Goal: Transaction & Acquisition: Purchase product/service

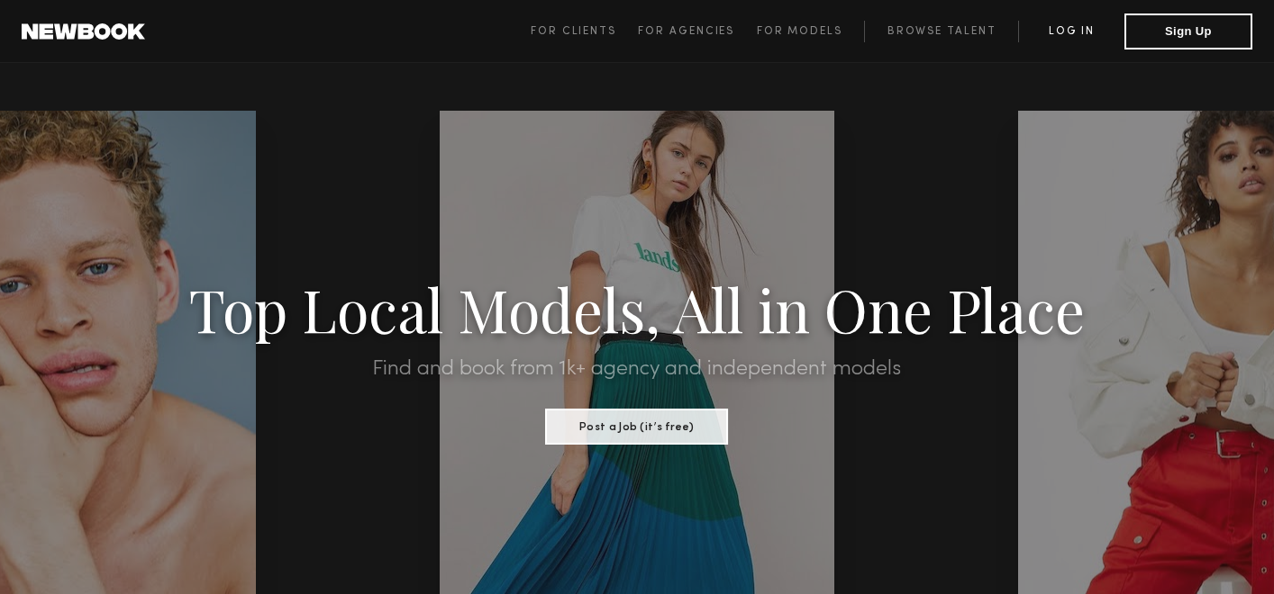
click at [1088, 36] on link "Log in" at bounding box center [1071, 32] width 106 height 22
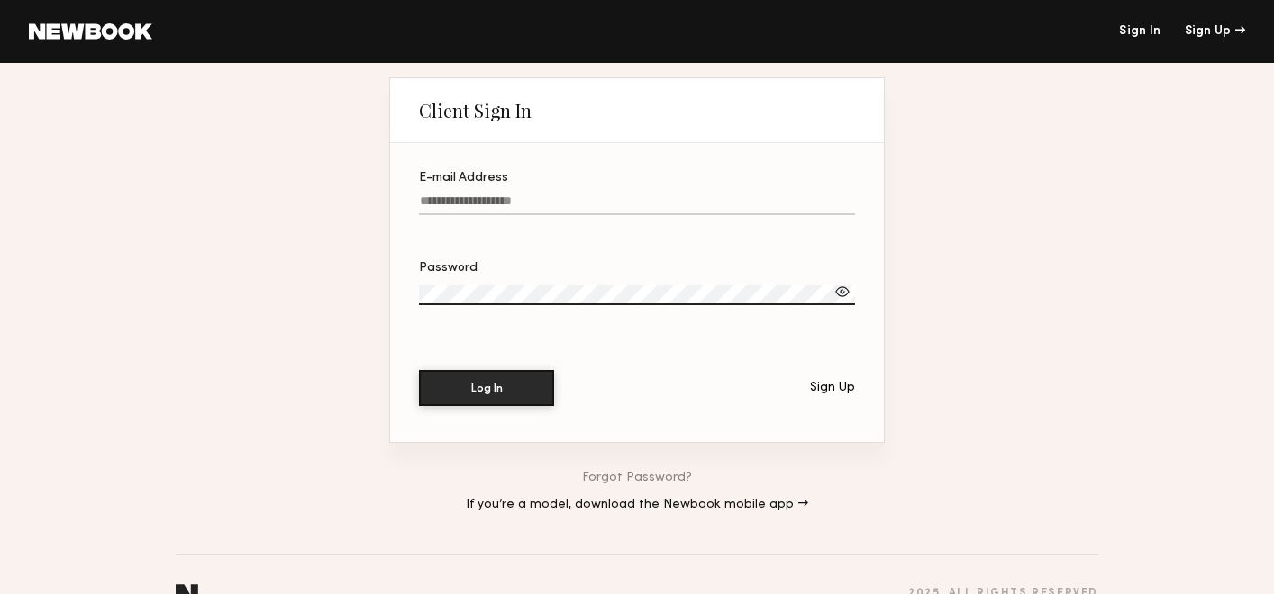
type input "**********"
click at [504, 400] on button "Log In" at bounding box center [486, 387] width 135 height 36
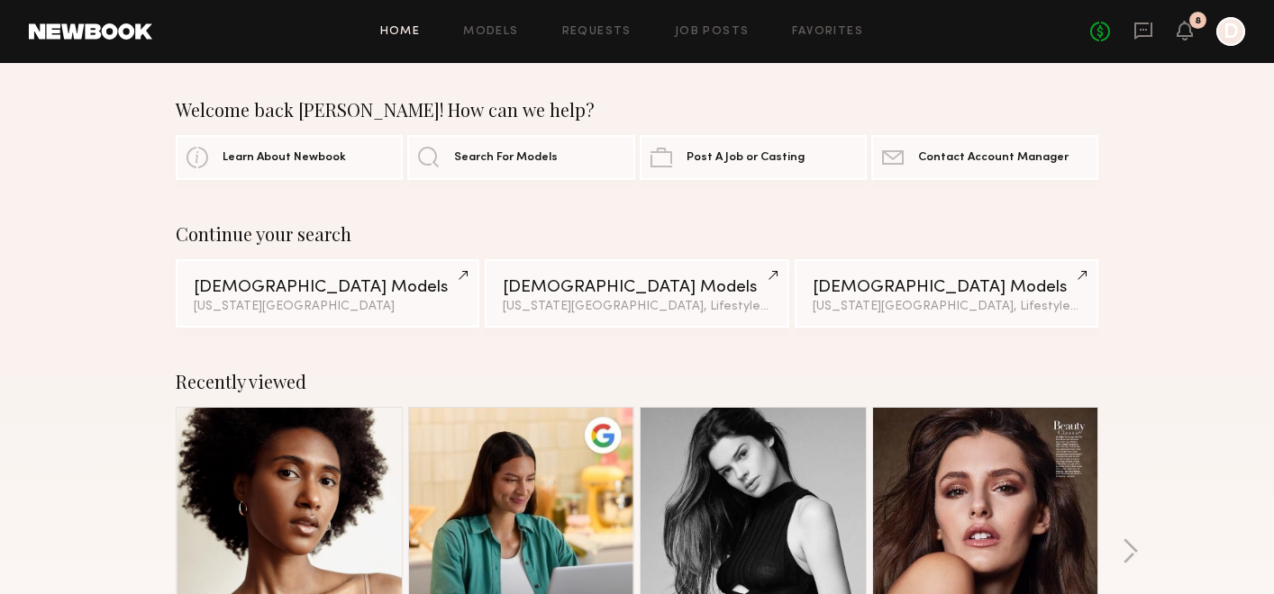
click at [1244, 32] on div at bounding box center [1230, 31] width 29 height 29
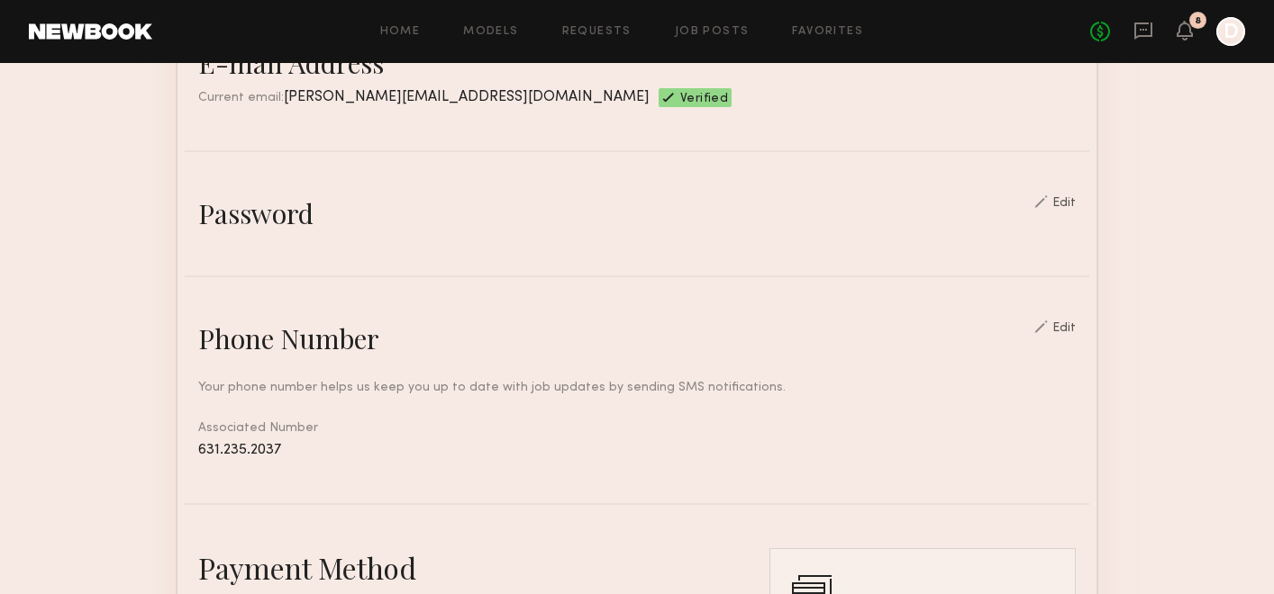
scroll to position [1069, 0]
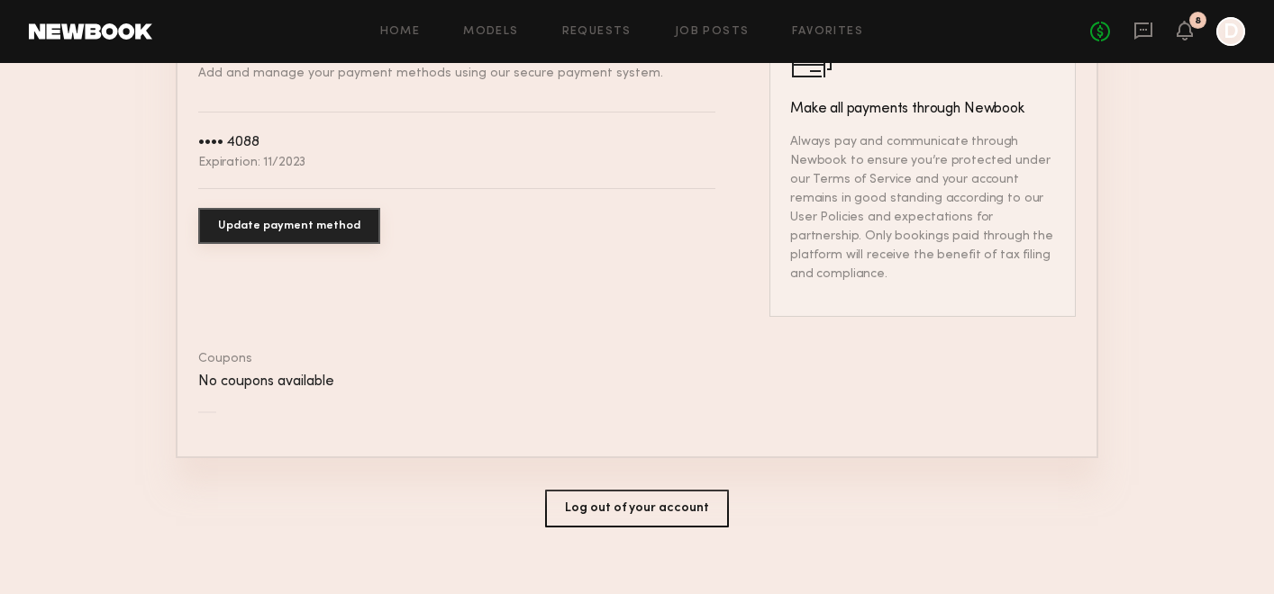
click at [660, 494] on button "Log out of your account" at bounding box center [637, 509] width 184 height 38
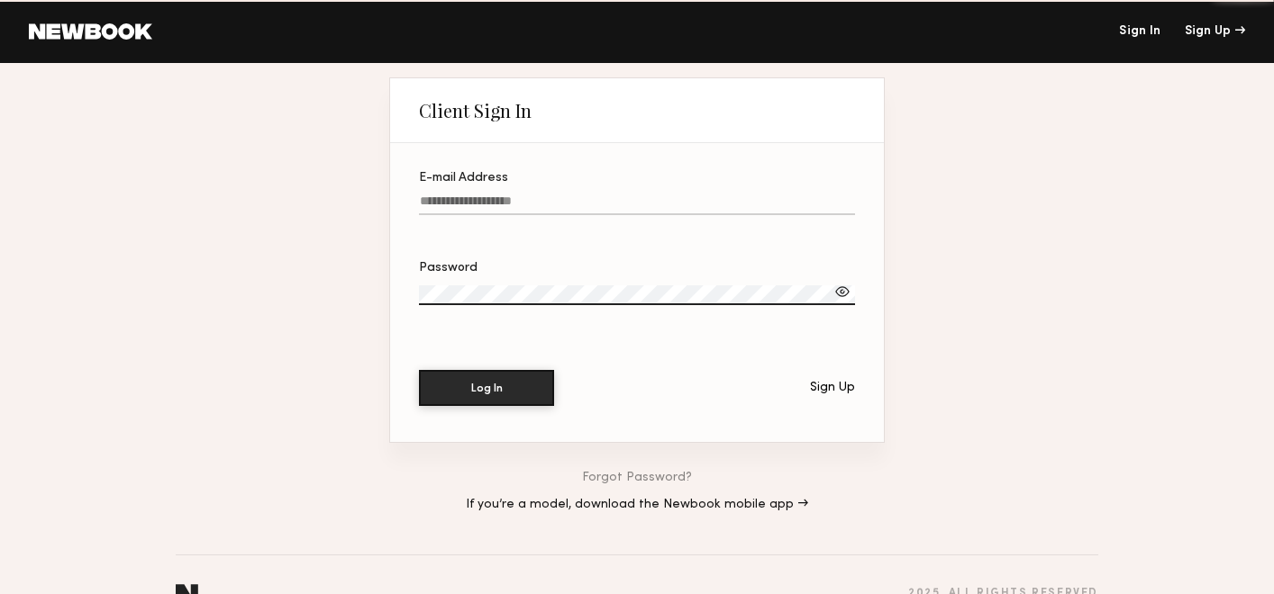
type input "**********"
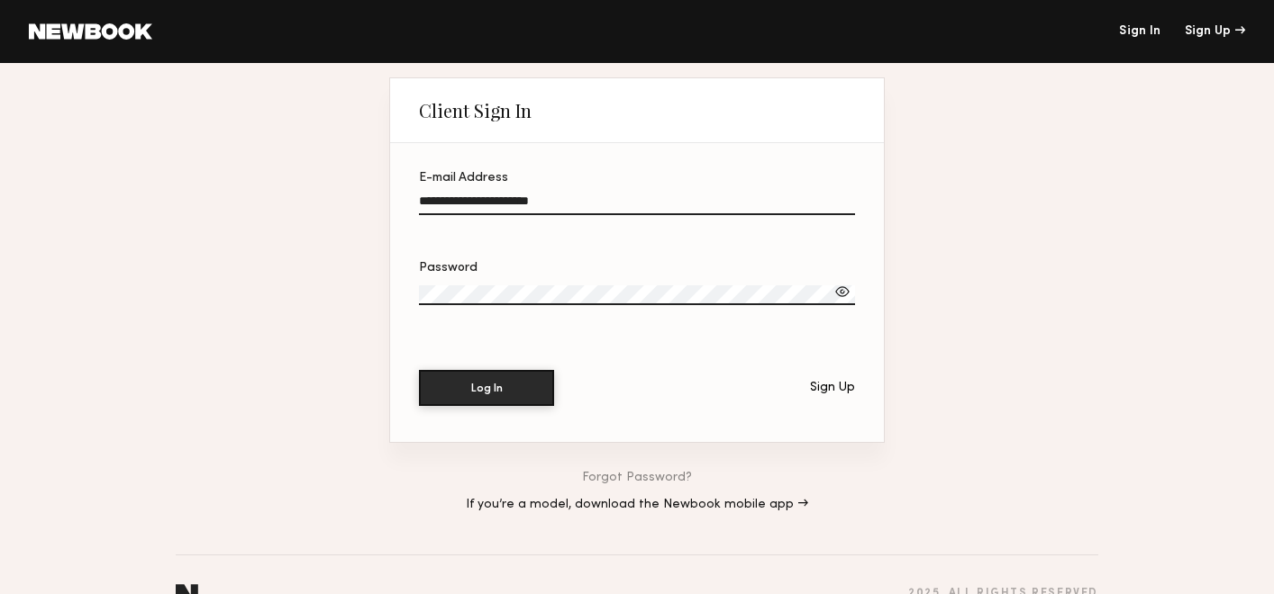
click at [570, 200] on input "**********" at bounding box center [637, 205] width 436 height 21
click at [836, 389] on div "Sign Up" at bounding box center [832, 388] width 45 height 13
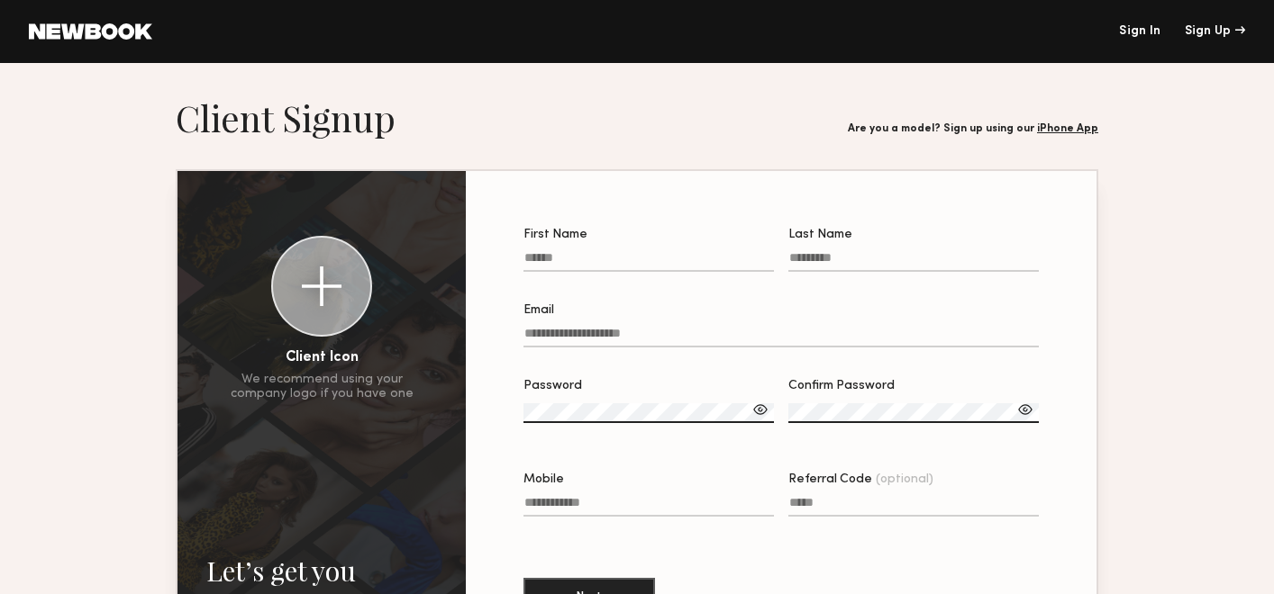
type input "**********"
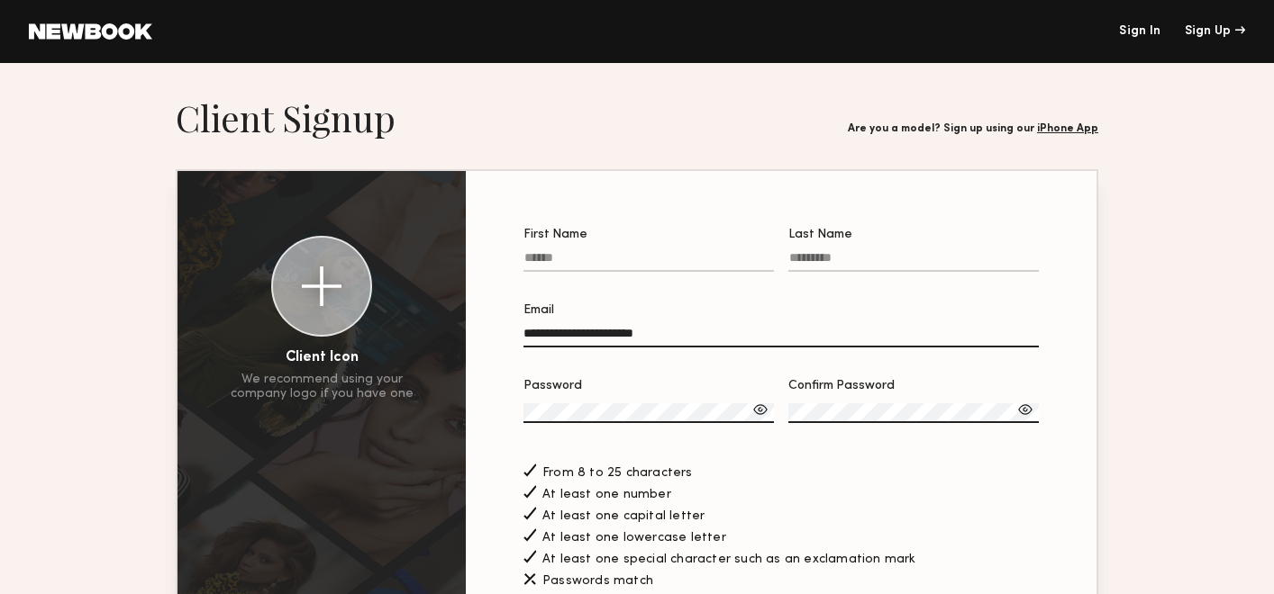
click at [597, 257] on input "First Name" at bounding box center [648, 261] width 250 height 21
type input "****"
type input "**********"
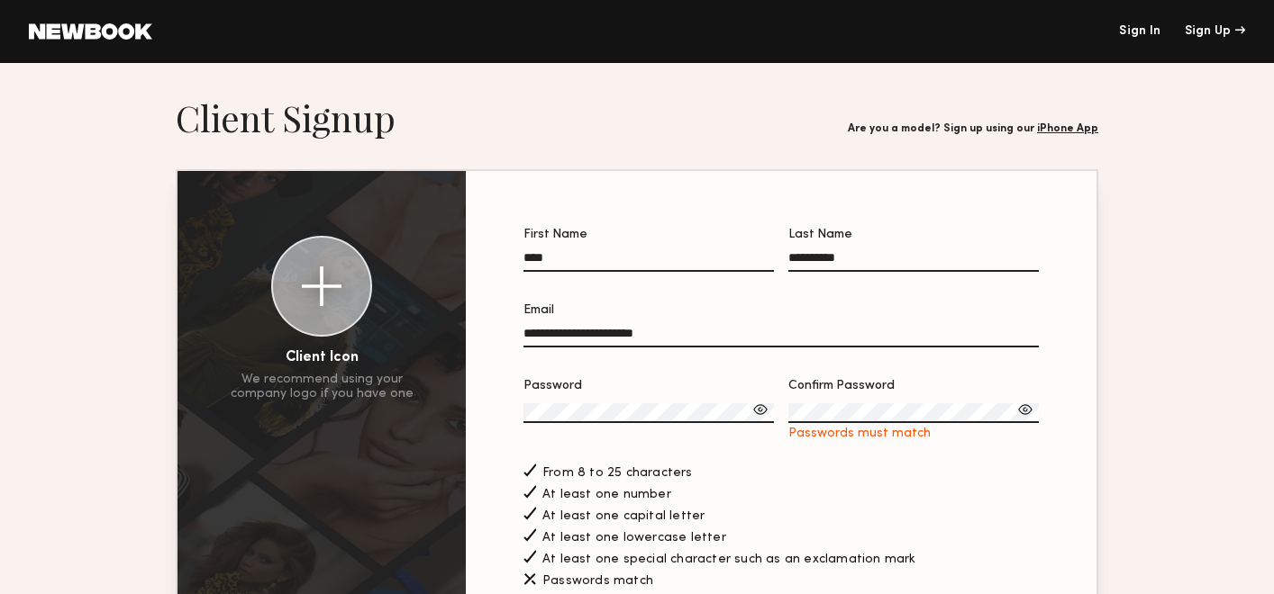
click at [859, 395] on label "Confirm Password Passwords must match" at bounding box center [913, 410] width 250 height 61
click at [1106, 447] on section "**********" at bounding box center [637, 513] width 1274 height 837
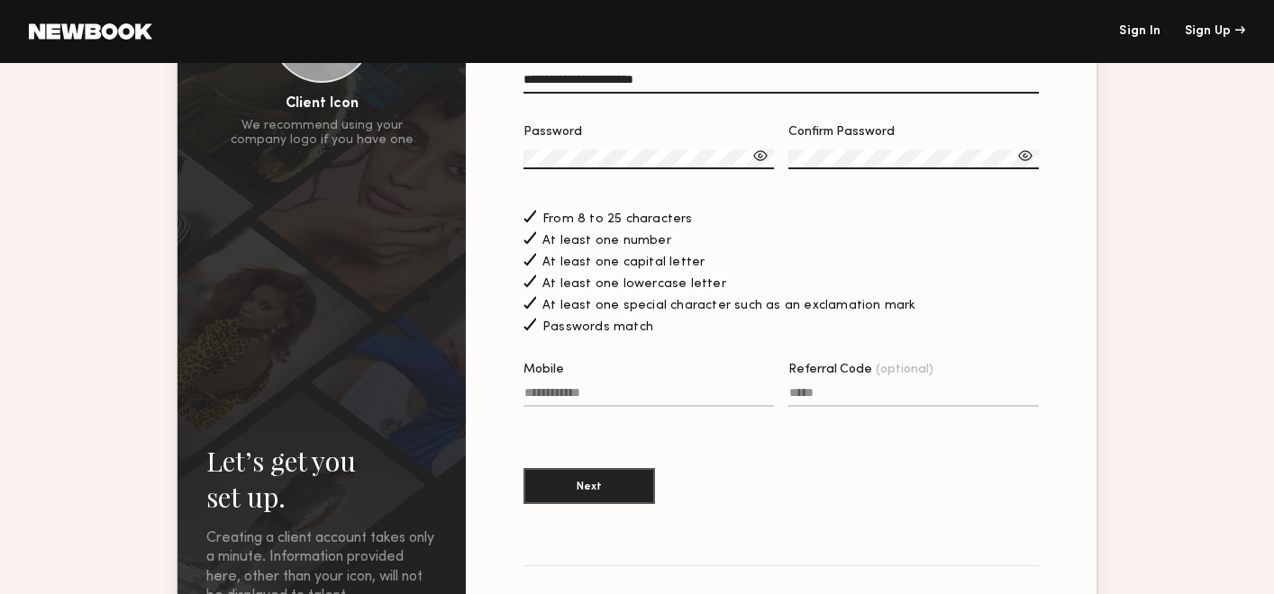
scroll to position [255, 0]
click at [620, 494] on button "Next" at bounding box center [589, 485] width 132 height 36
click at [576, 398] on input "Mobile Invalid phone format" at bounding box center [648, 396] width 250 height 21
type input "**********"
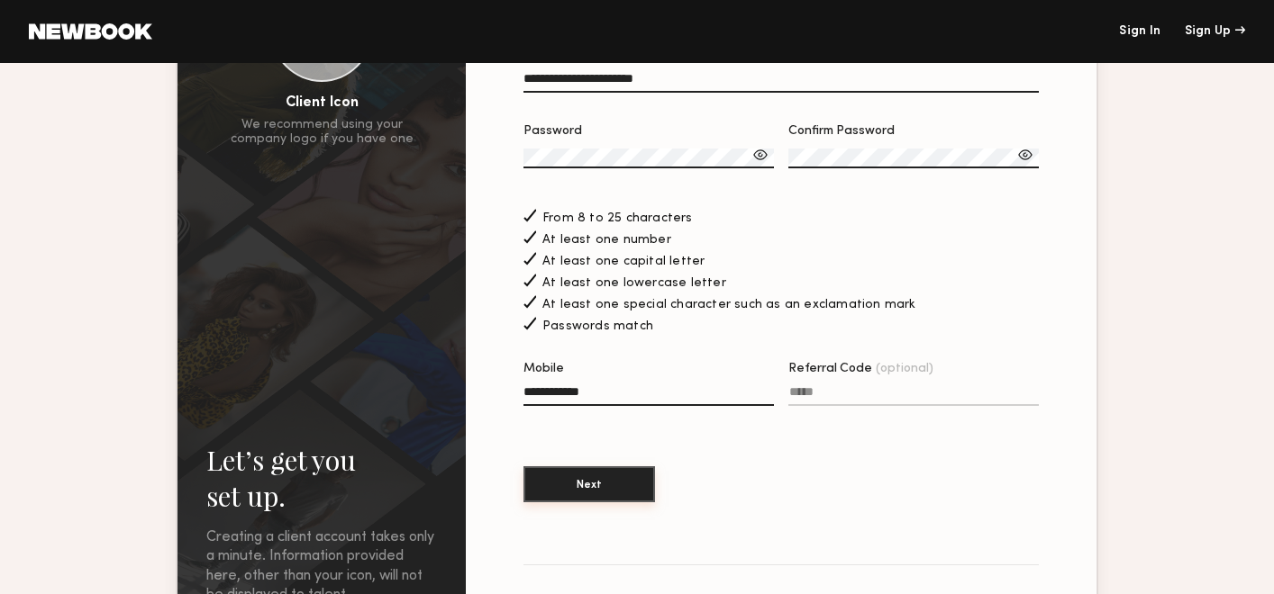
click at [589, 471] on button "Next" at bounding box center [589, 485] width 132 height 36
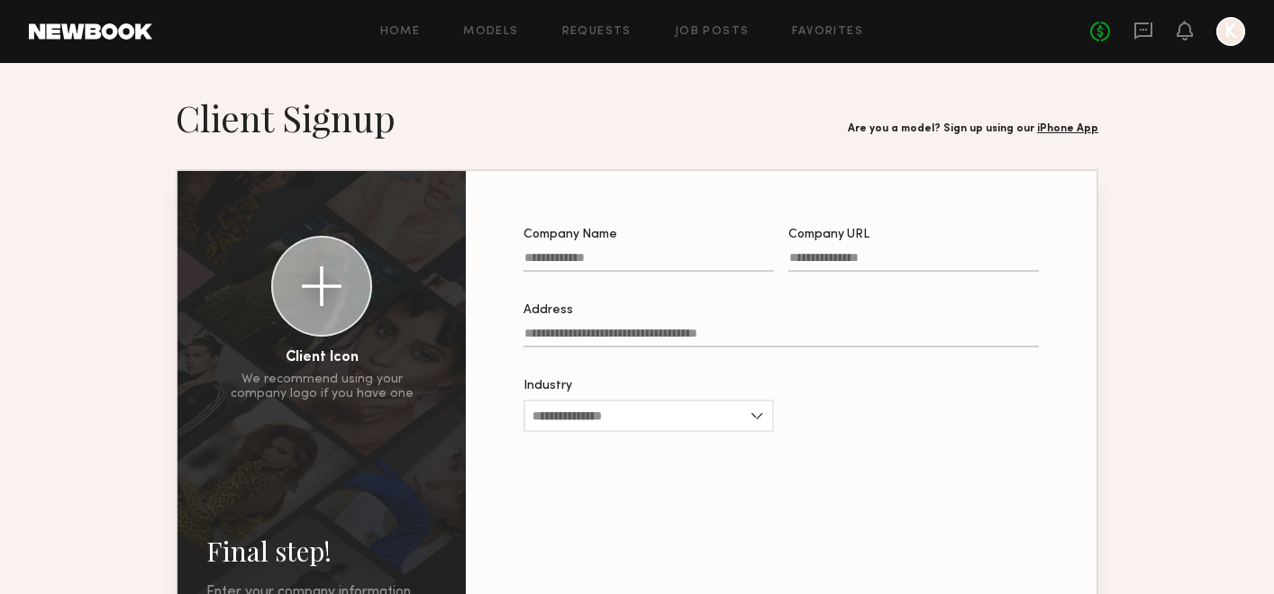
click at [639, 274] on label "Company Name" at bounding box center [648, 259] width 250 height 61
click at [639, 272] on input "Company Name" at bounding box center [648, 261] width 250 height 21
click at [639, 259] on input "Company Name" at bounding box center [648, 261] width 250 height 21
click at [656, 268] on input "**********" at bounding box center [648, 261] width 250 height 21
type input "**********"
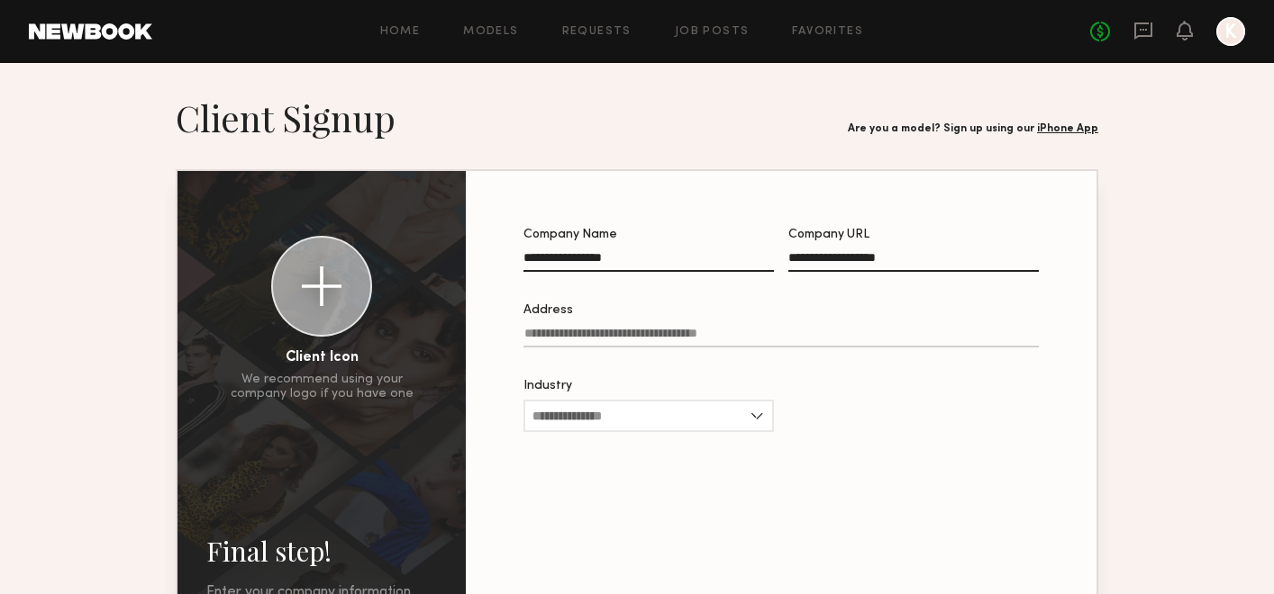
type input "**********"
type input "*"
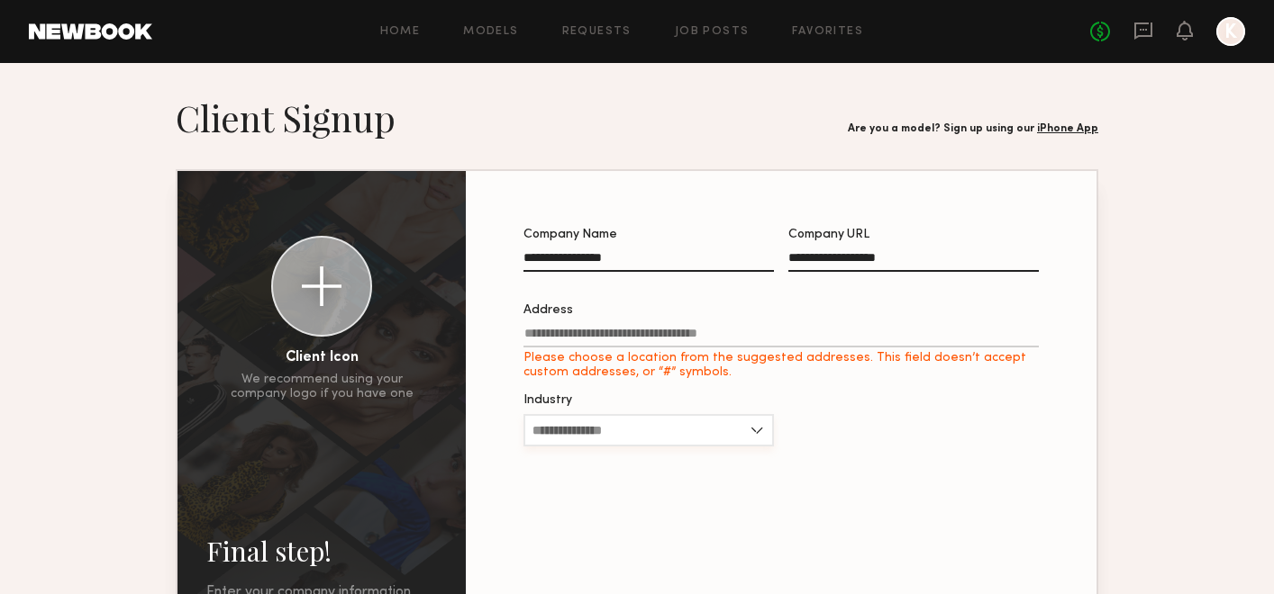
click at [615, 422] on input "Industry" at bounding box center [648, 430] width 250 height 32
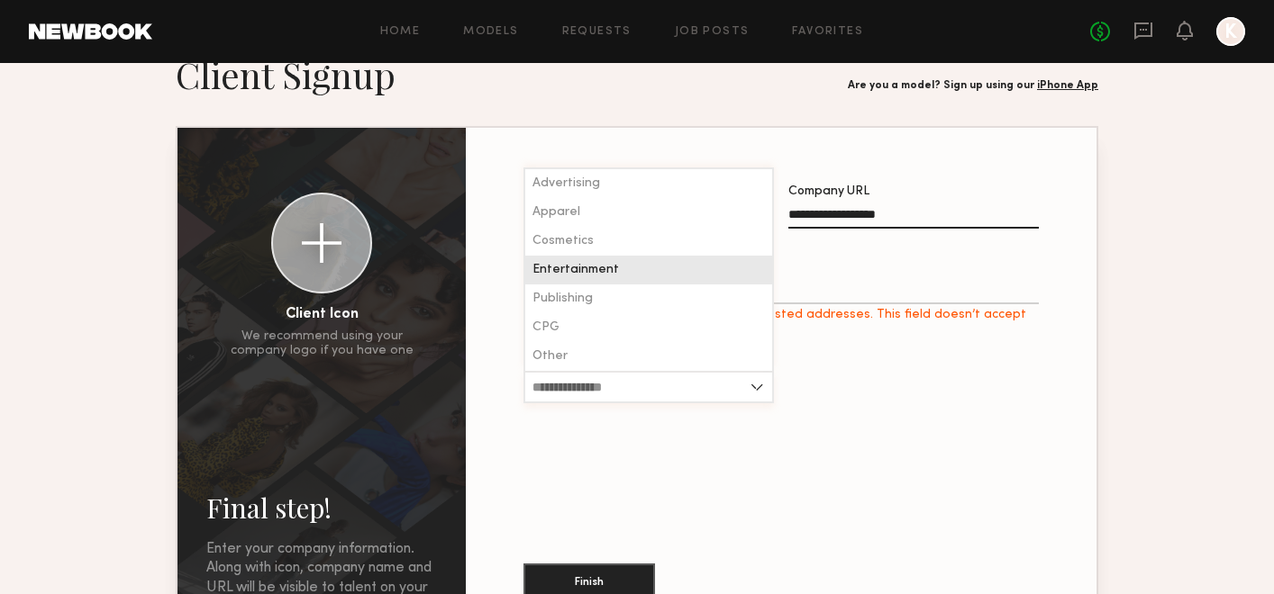
scroll to position [46, 0]
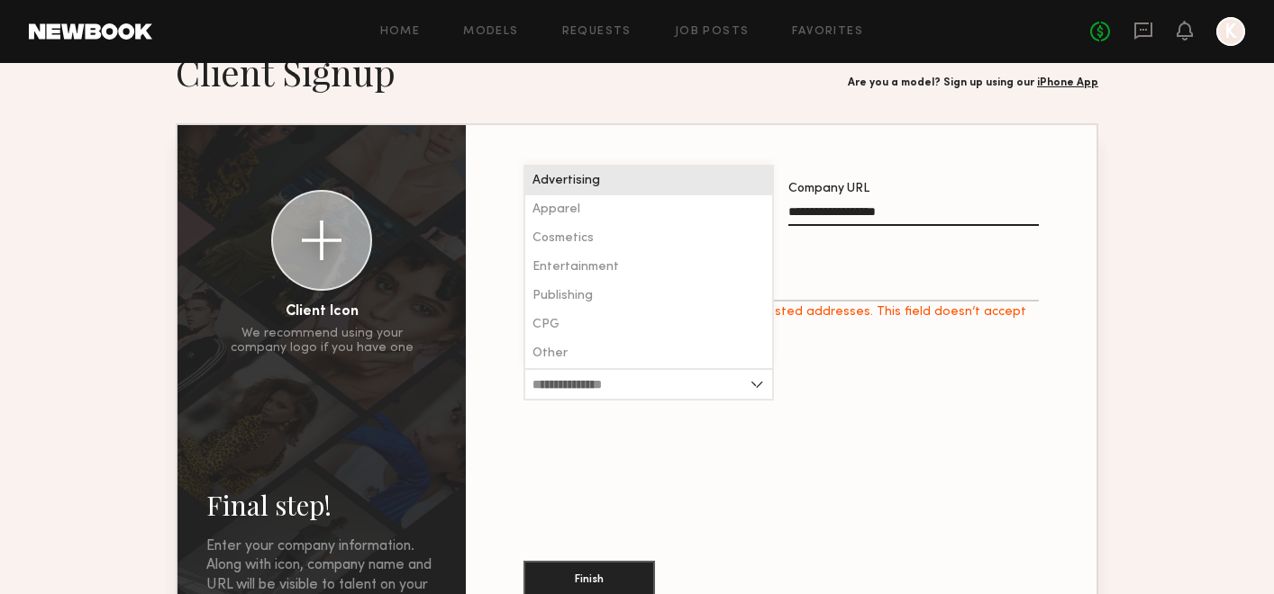
click at [603, 190] on div "Advertising" at bounding box center [648, 181] width 247 height 29
type input "**********"
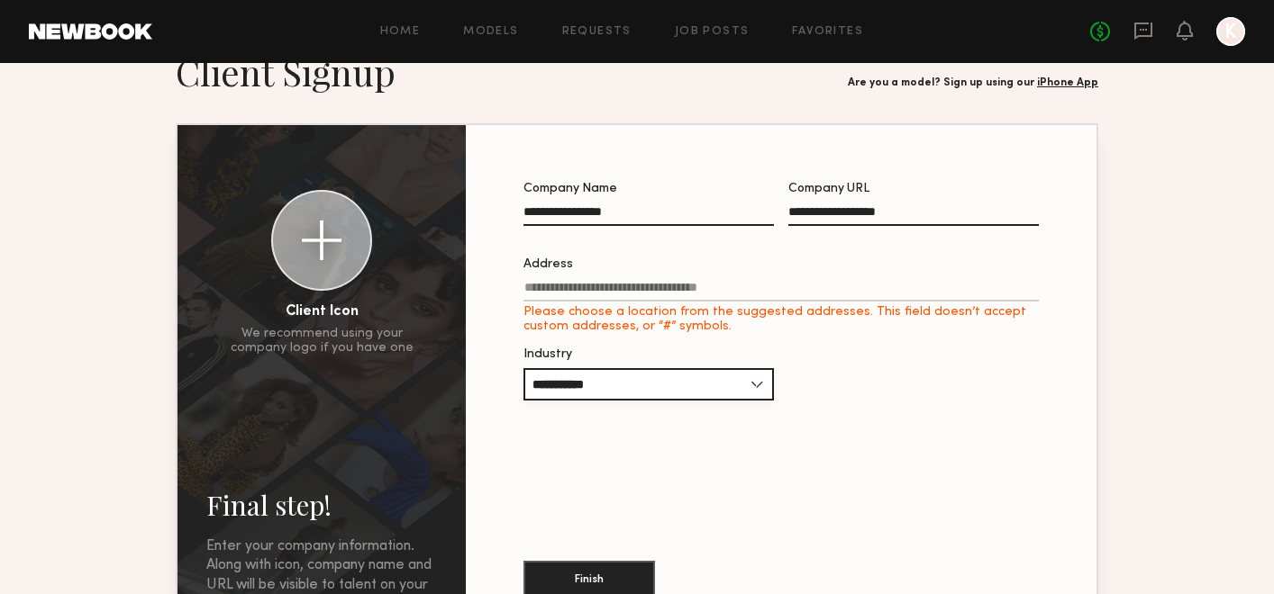
scroll to position [49, 0]
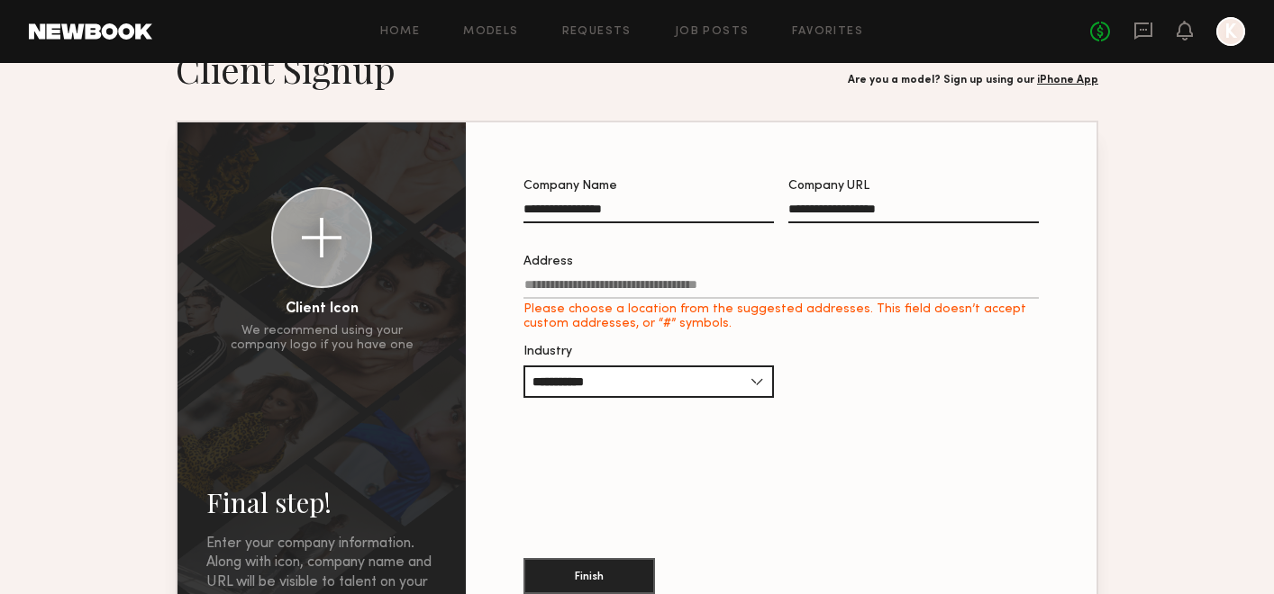
click at [576, 291] on input "Address Please choose a location from the suggested addresses. This field doesn…" at bounding box center [780, 288] width 515 height 21
type input "**********"
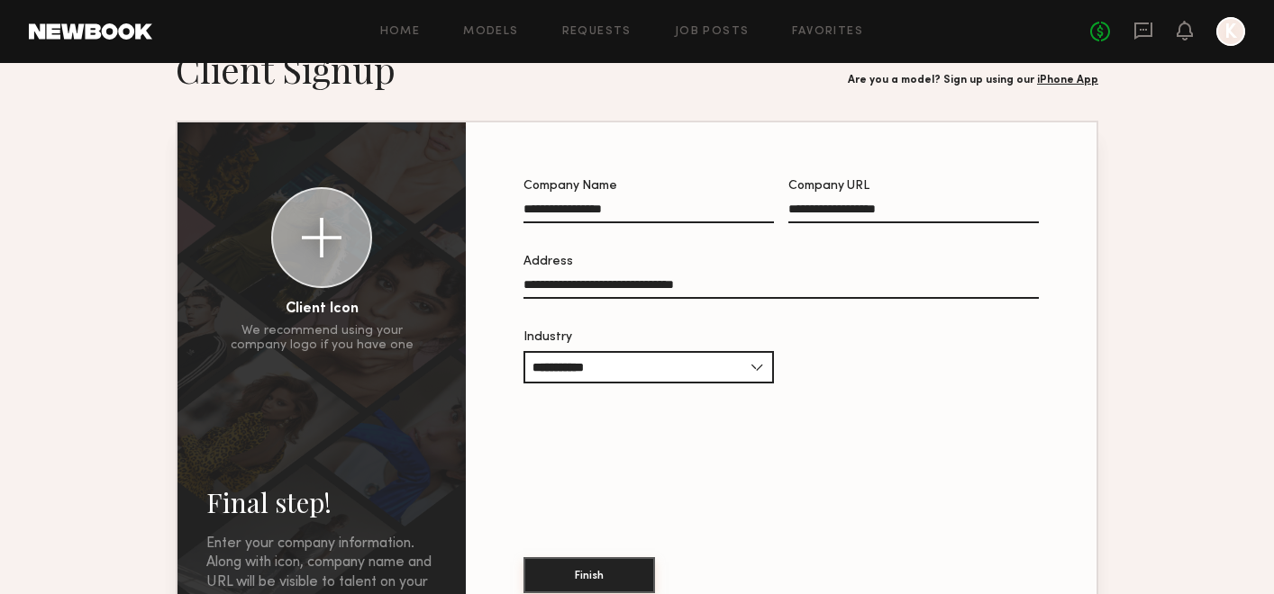
click at [622, 565] on button "Finish" at bounding box center [589, 576] width 132 height 36
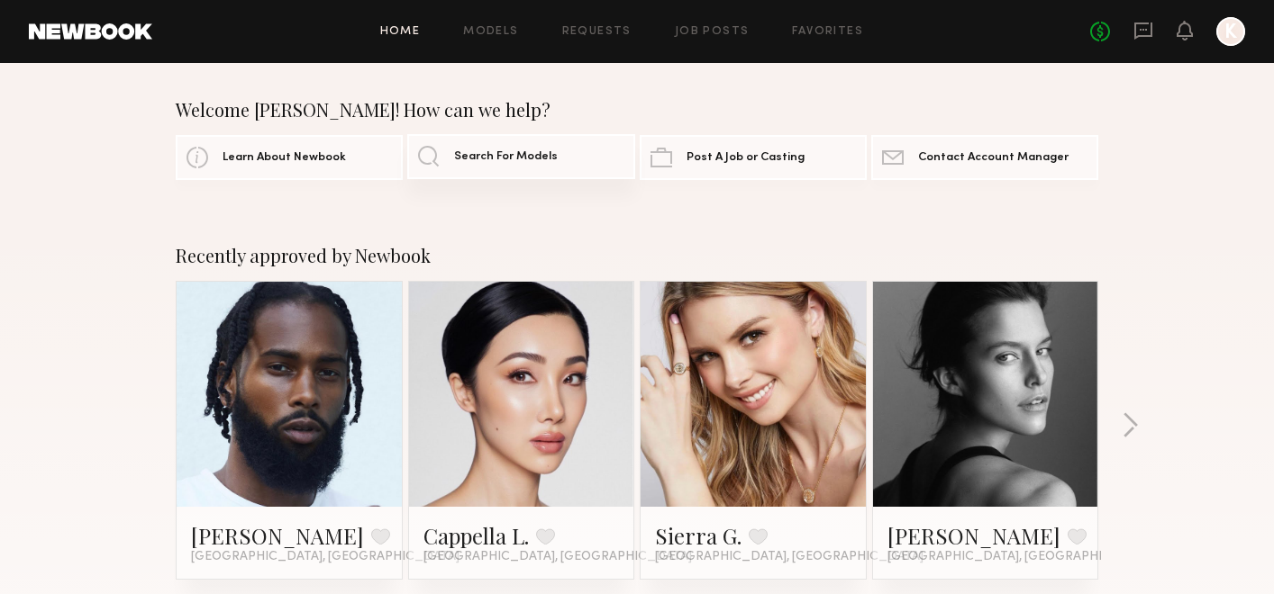
click at [511, 158] on span "Search For Models" at bounding box center [506, 157] width 104 height 12
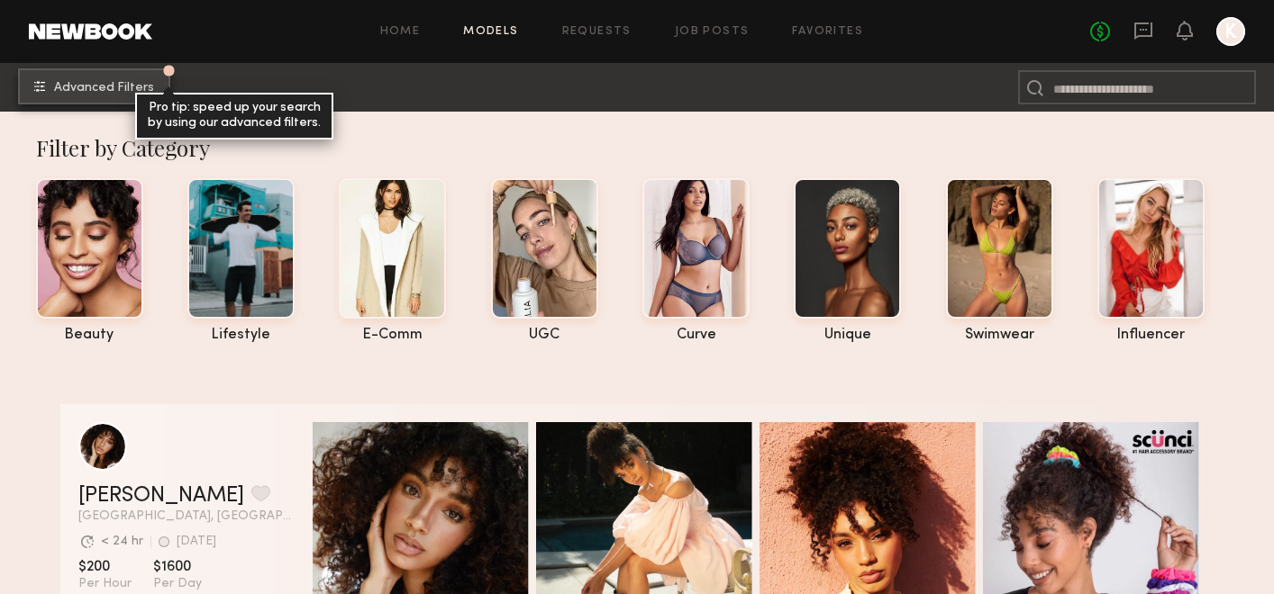
click at [106, 88] on span "Advanced Filters" at bounding box center [104, 88] width 100 height 13
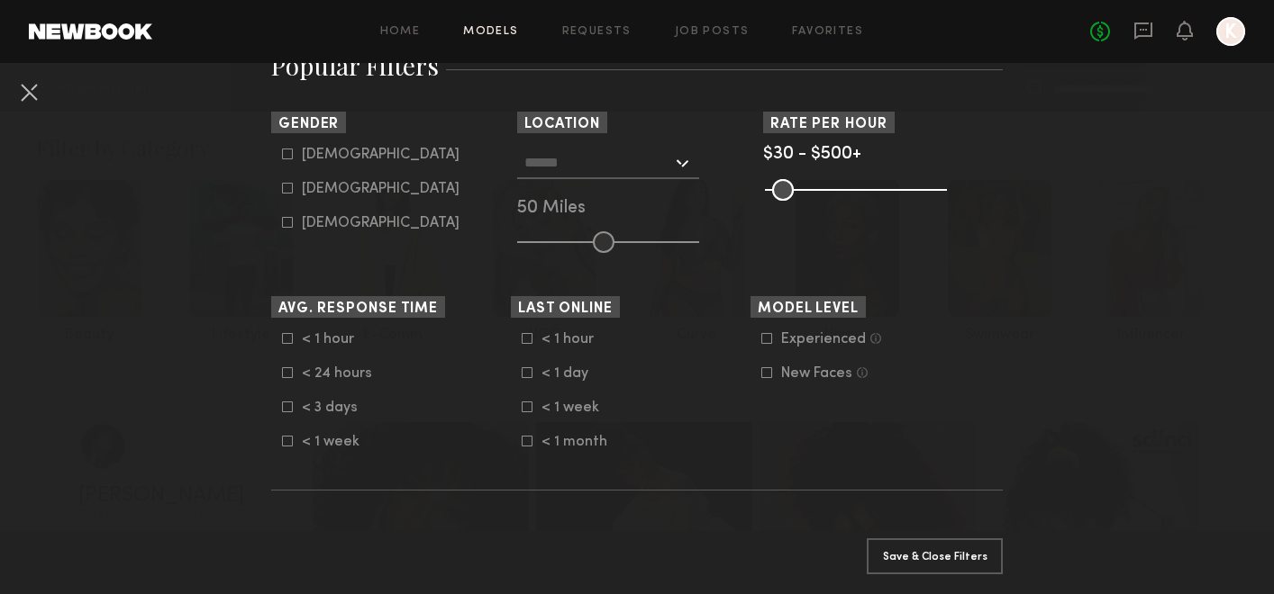
scroll to position [338, 0]
click at [526, 415] on common-framework-checkbox "< 1 week" at bounding box center [636, 407] width 229 height 16
click at [526, 376] on icon at bounding box center [527, 372] width 11 height 11
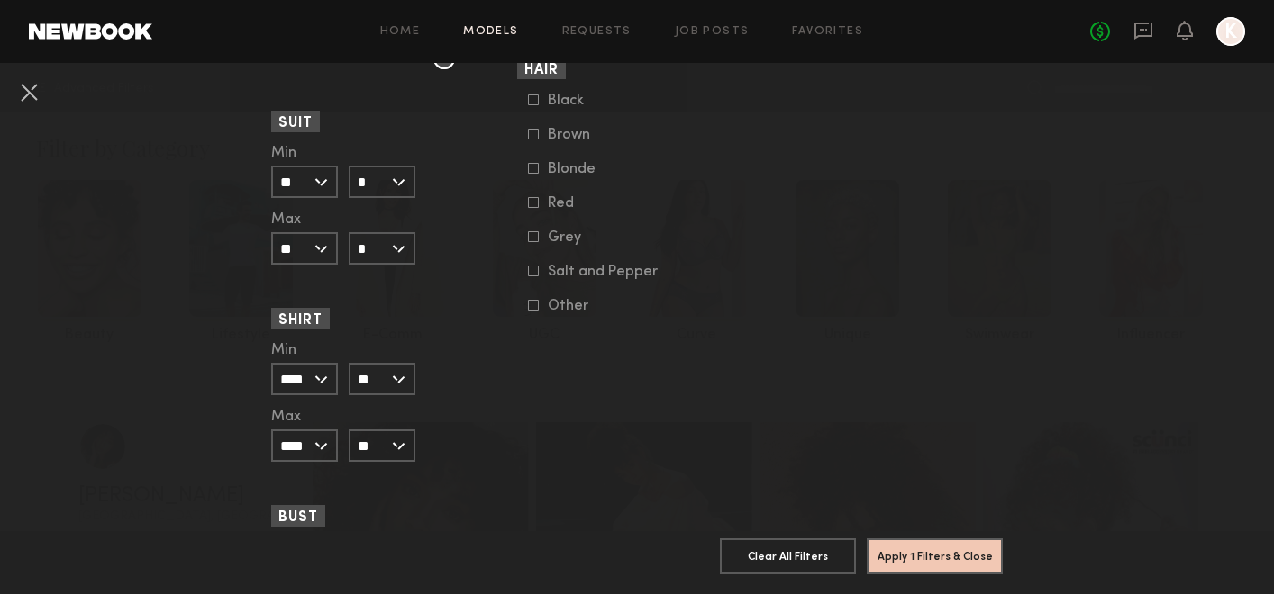
scroll to position [1791, 0]
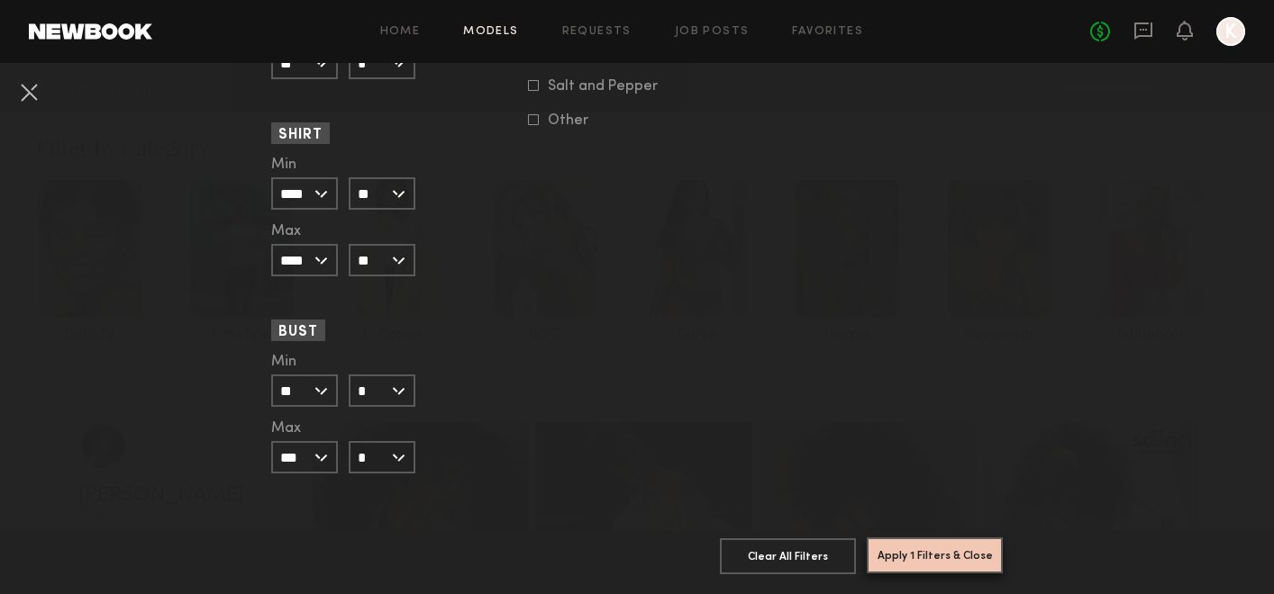
click at [955, 559] on button "Apply 1 Filters & Close" at bounding box center [934, 556] width 136 height 36
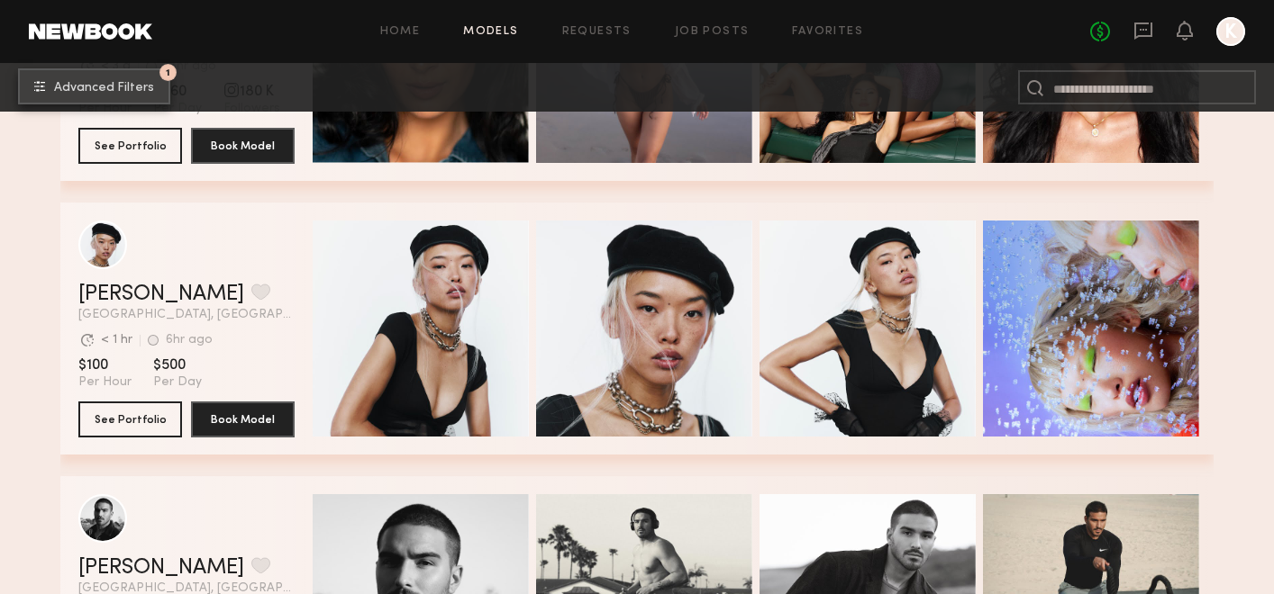
scroll to position [792, 0]
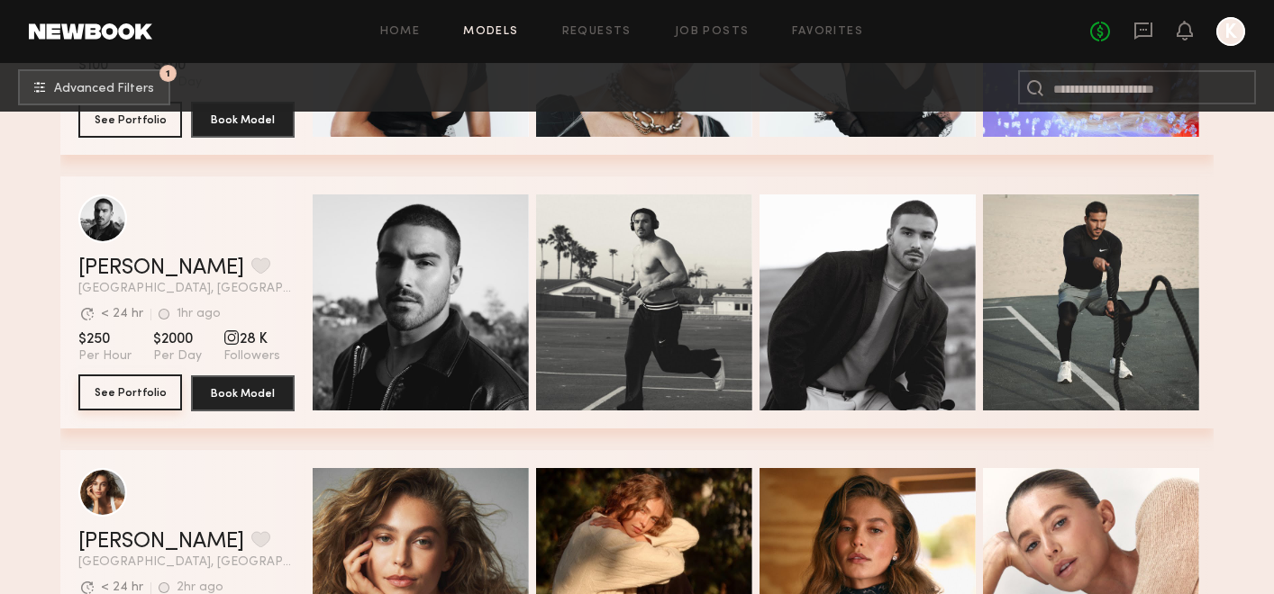
click at [124, 393] on button "See Portfolio" at bounding box center [130, 393] width 104 height 36
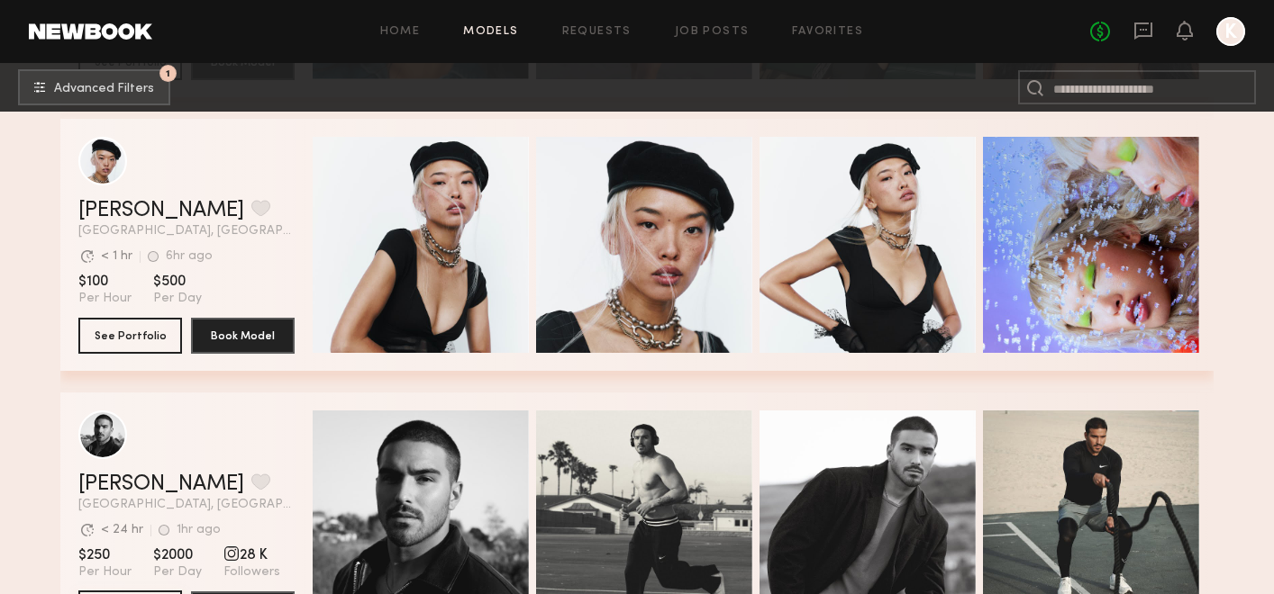
scroll to position [0, 0]
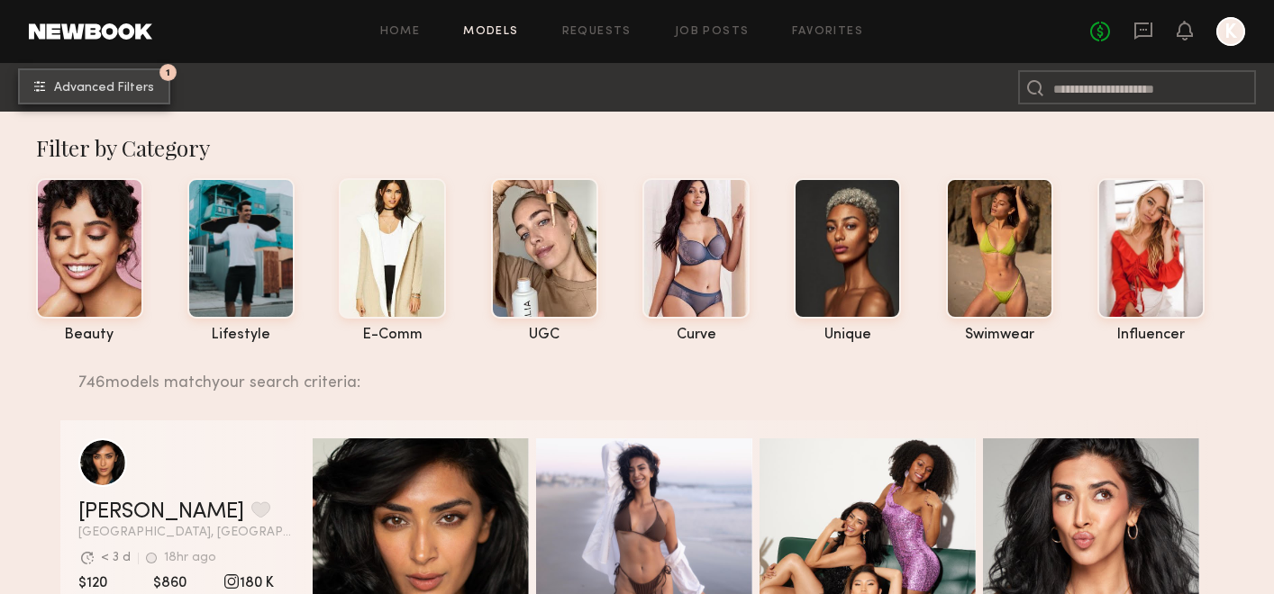
click at [116, 87] on span "Advanced Filters" at bounding box center [104, 88] width 100 height 13
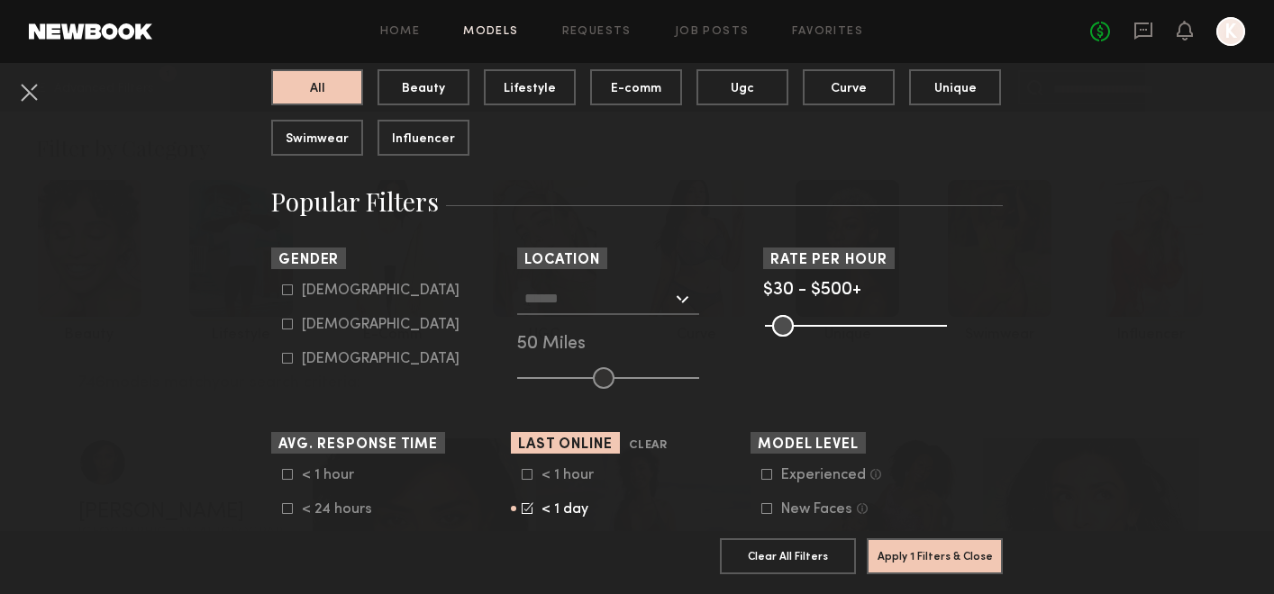
scroll to position [202, 0]
click at [40, 90] on button at bounding box center [28, 91] width 29 height 29
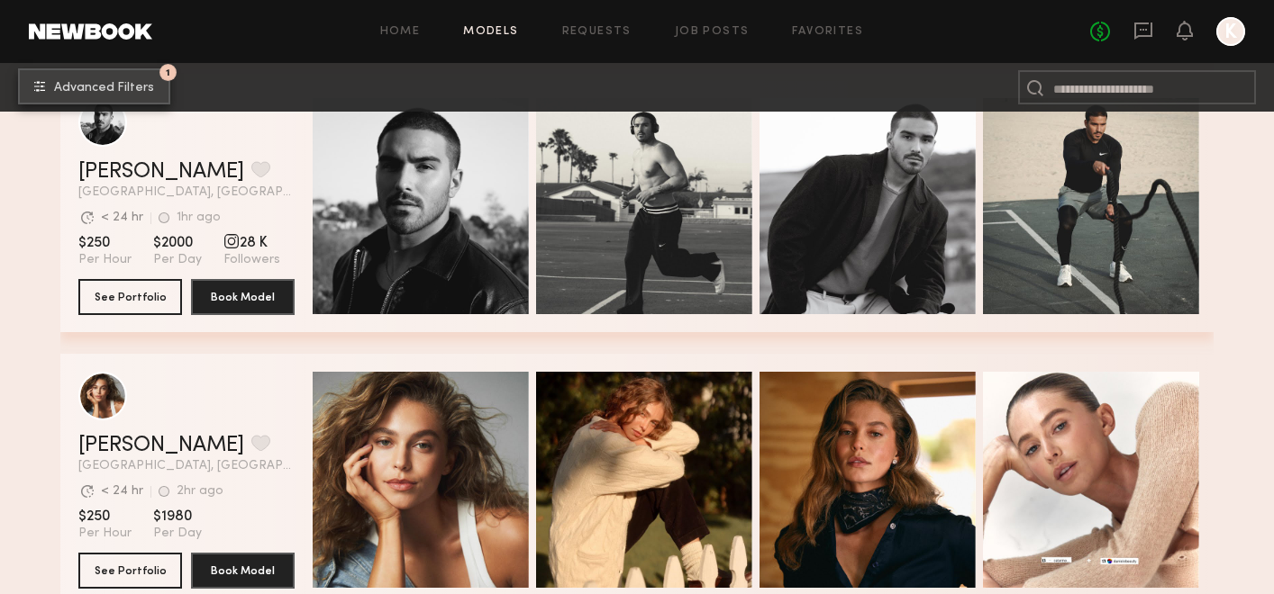
scroll to position [818, 0]
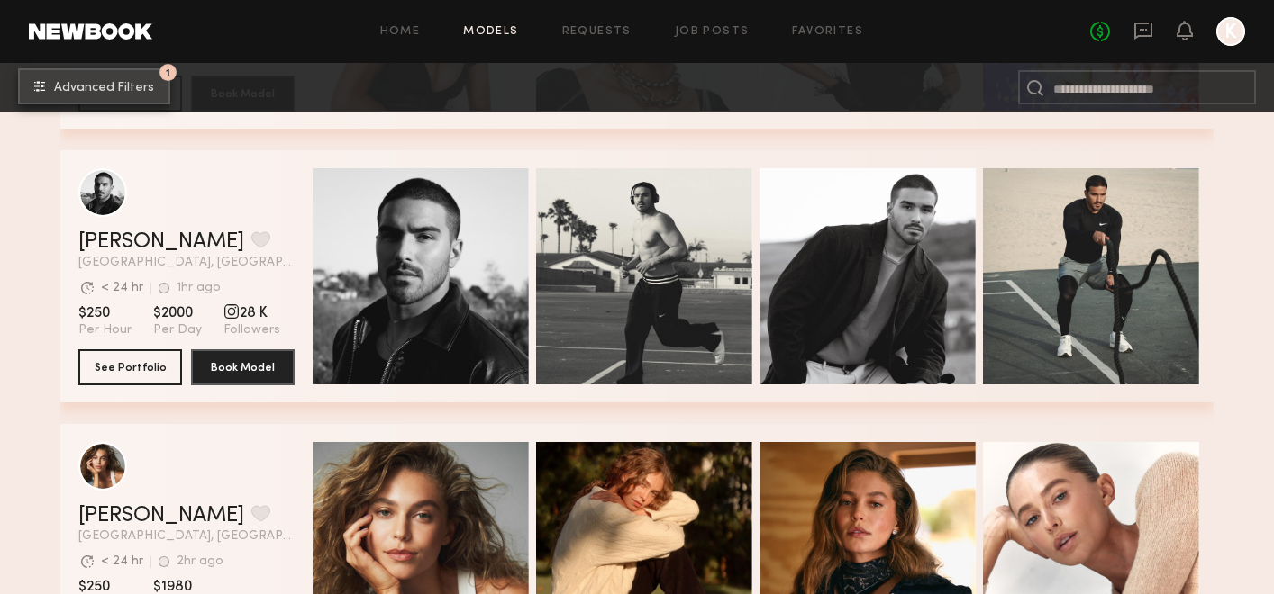
click at [35, 83] on button "1 Advanced Filters" at bounding box center [94, 86] width 152 height 36
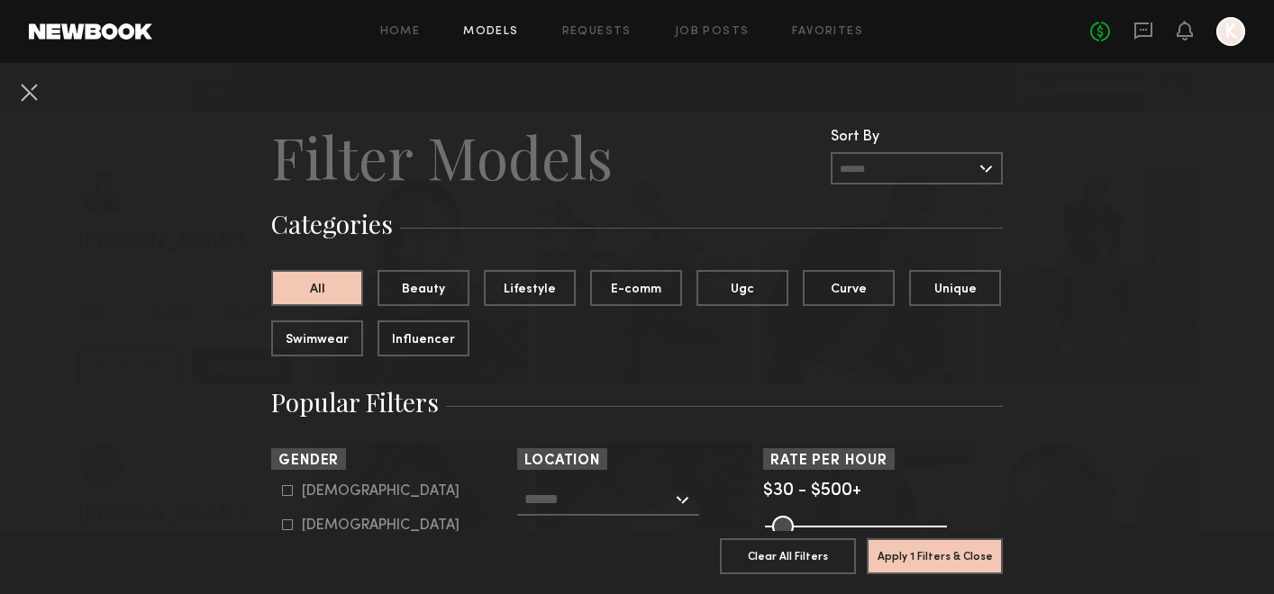
scroll to position [171, 0]
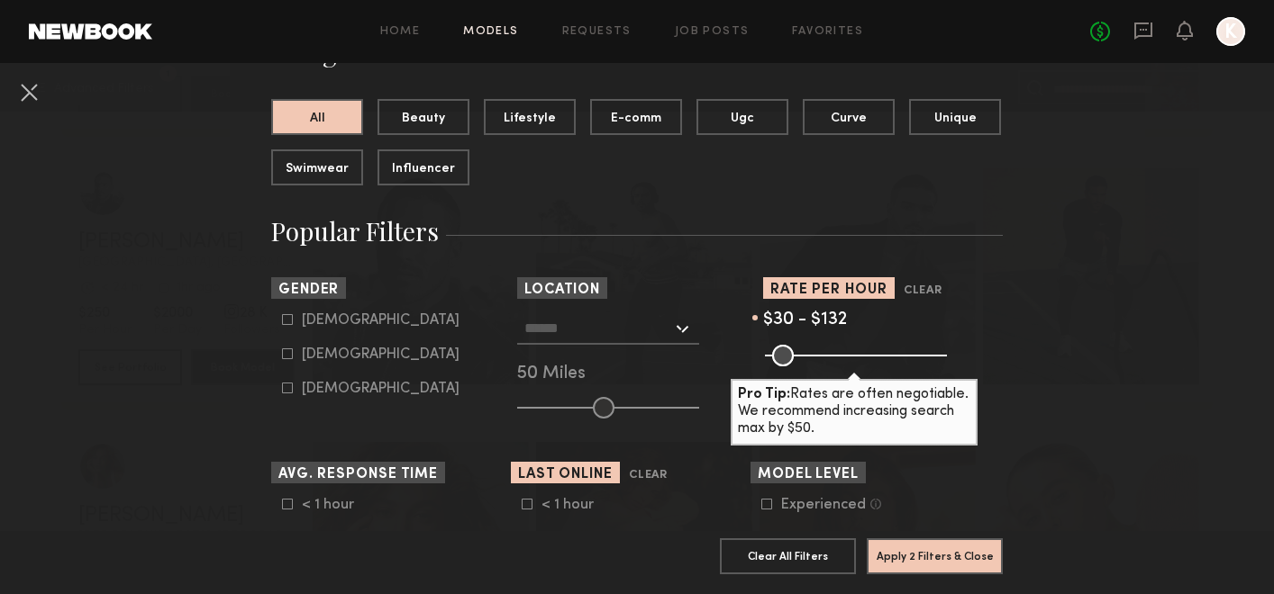
drag, startPoint x: 934, startPoint y: 358, endPoint x: 810, endPoint y: 356, distance: 124.3
type input "***"
click at [810, 356] on input "range" at bounding box center [856, 356] width 182 height 22
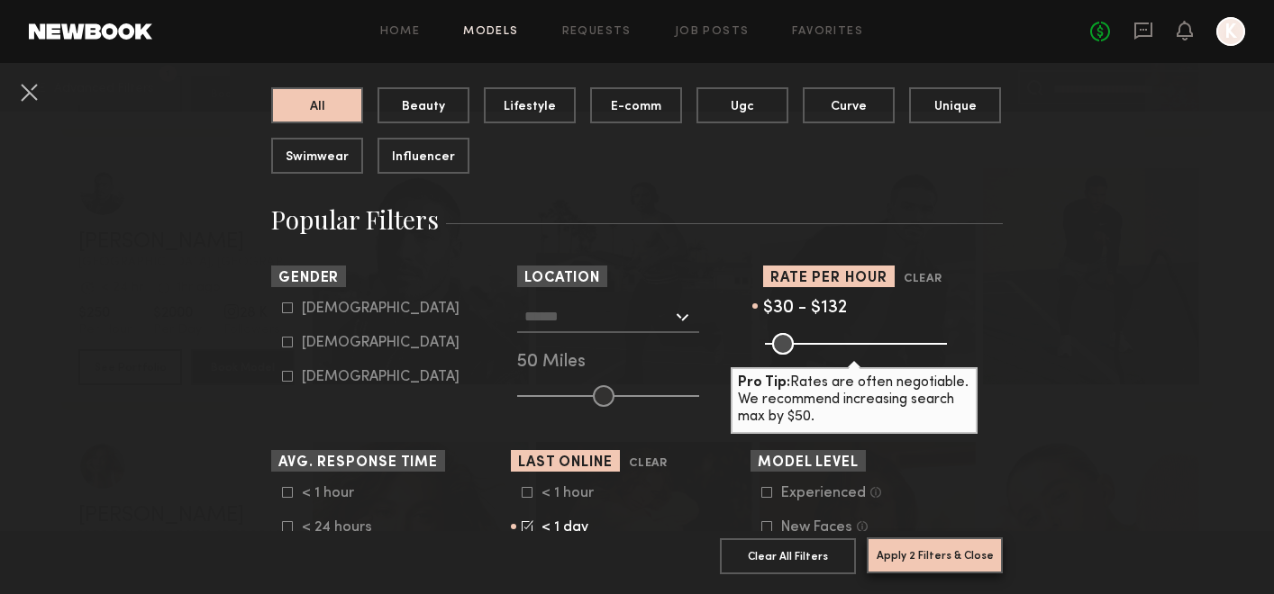
click at [975, 557] on button "Apply 2 Filters & Close" at bounding box center [934, 556] width 136 height 36
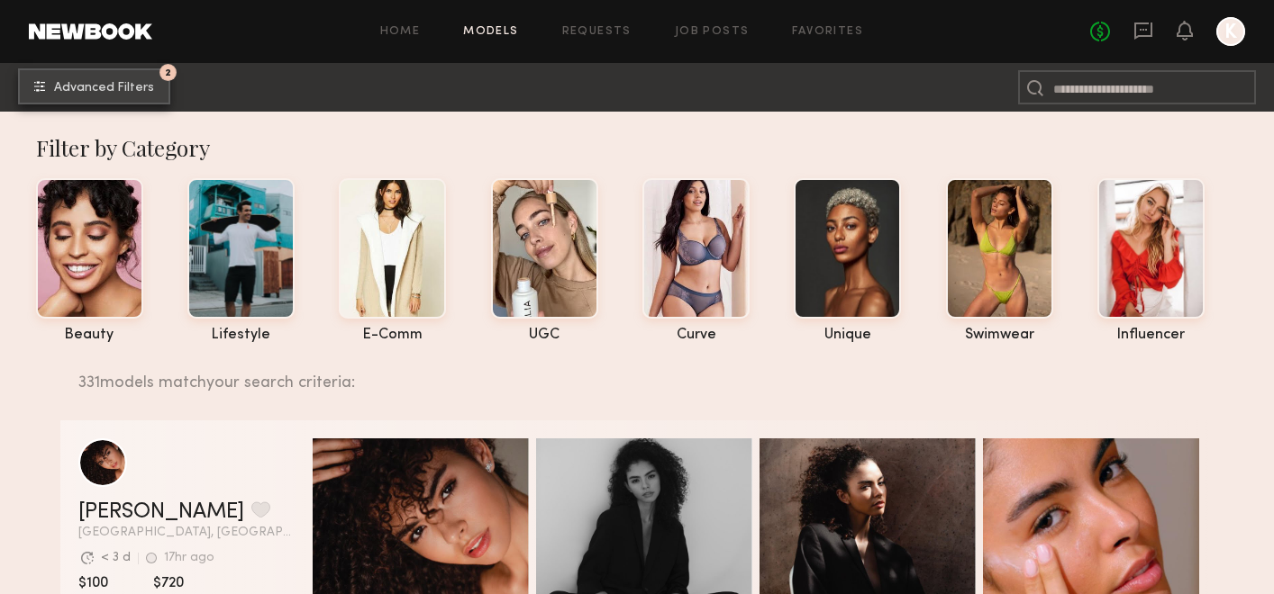
click at [114, 79] on button "2 Advanced Filters" at bounding box center [94, 86] width 152 height 36
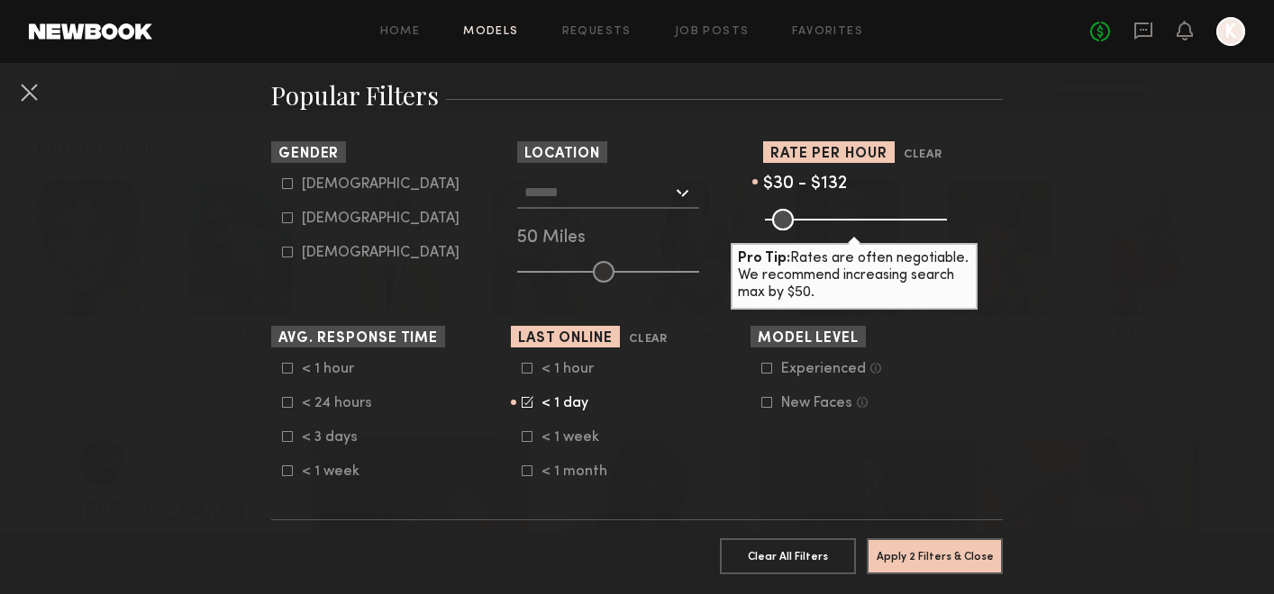
scroll to position [329, 0]
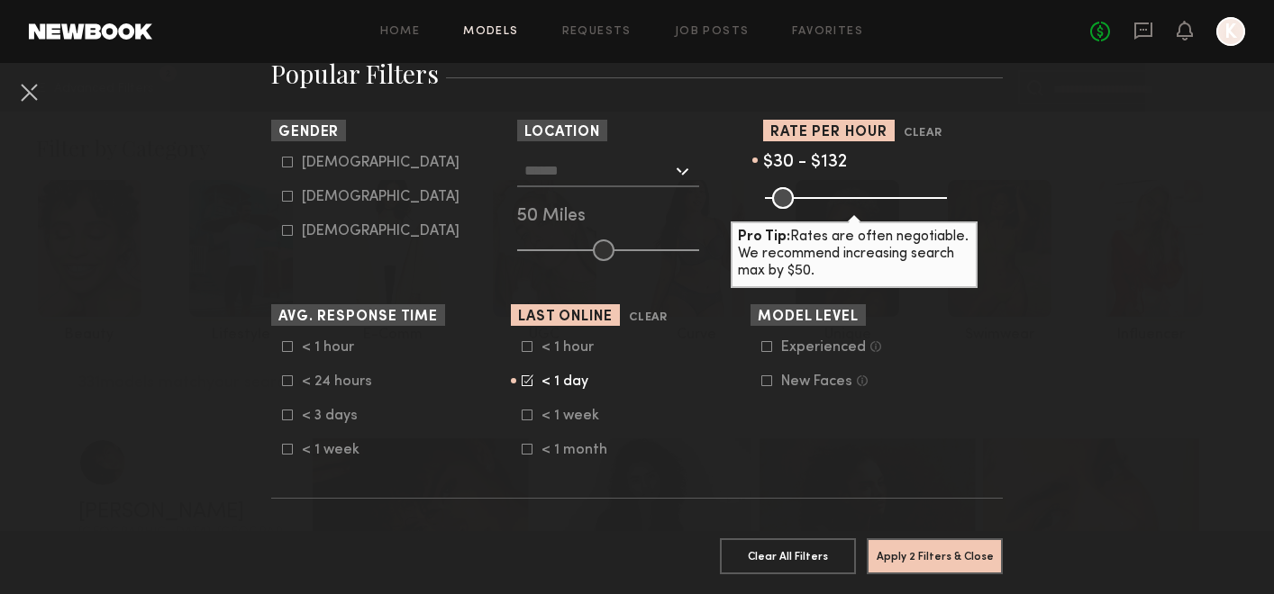
click at [588, 176] on input "text" at bounding box center [598, 170] width 148 height 31
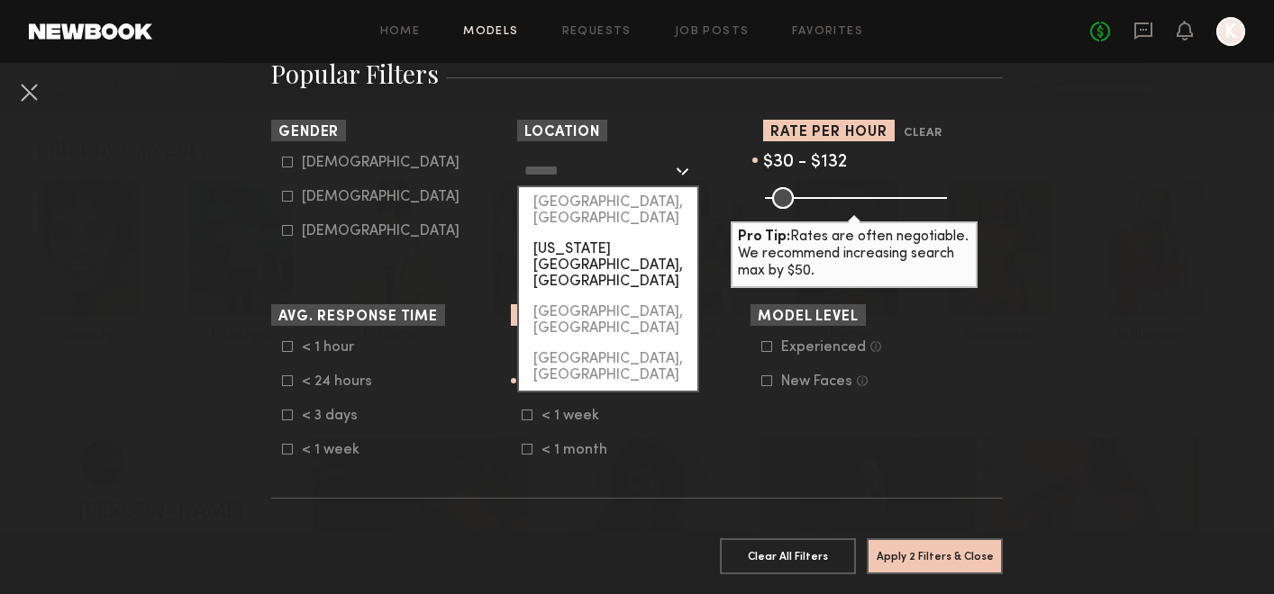
click at [607, 235] on div "New York City, NY" at bounding box center [608, 265] width 178 height 63
type input "**********"
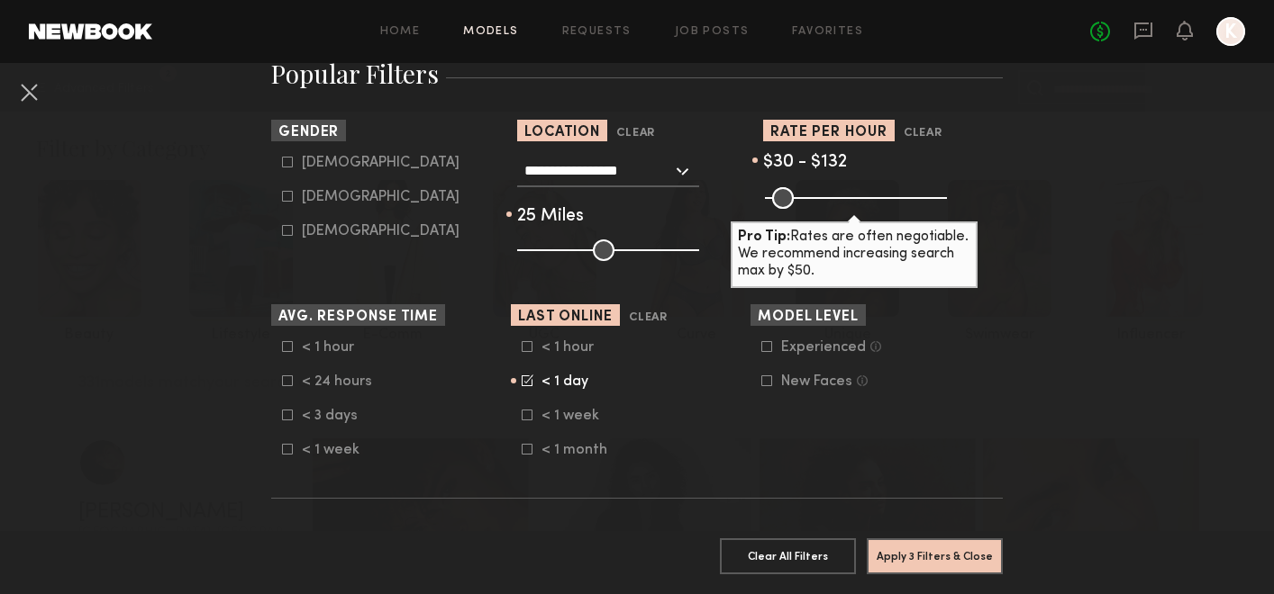
drag, startPoint x: 604, startPoint y: 247, endPoint x: 561, endPoint y: 249, distance: 43.3
type input "**"
click at [561, 249] on input "range" at bounding box center [608, 251] width 182 height 22
click at [924, 558] on button "Apply 3 Filters & Close" at bounding box center [934, 556] width 136 height 36
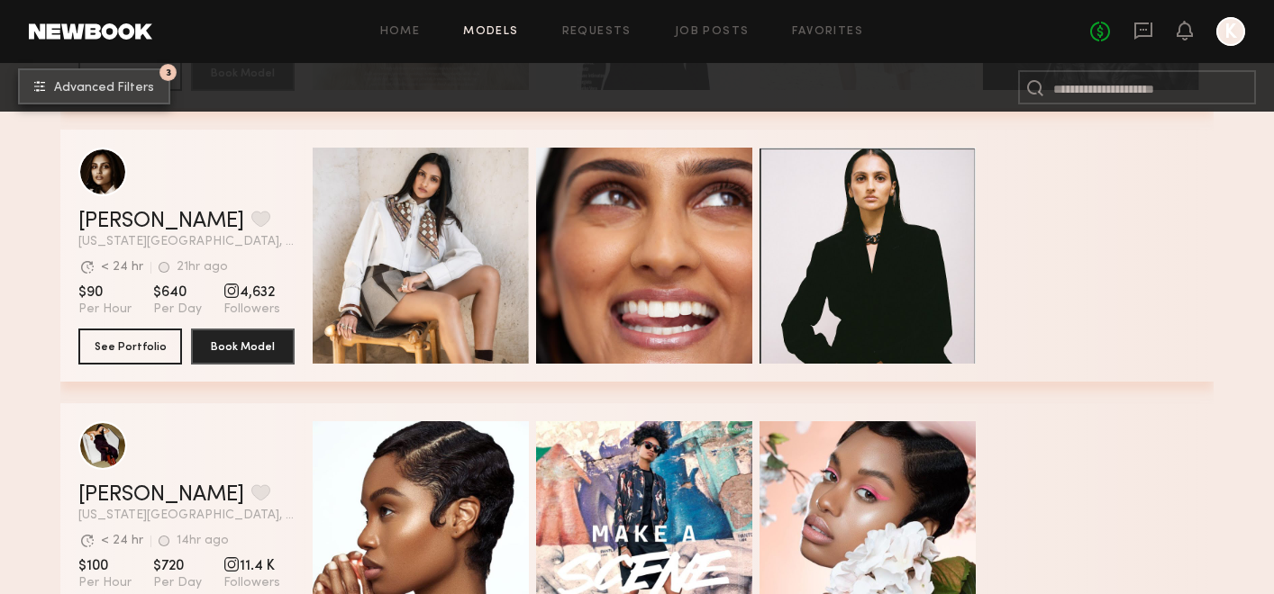
scroll to position [563, 0]
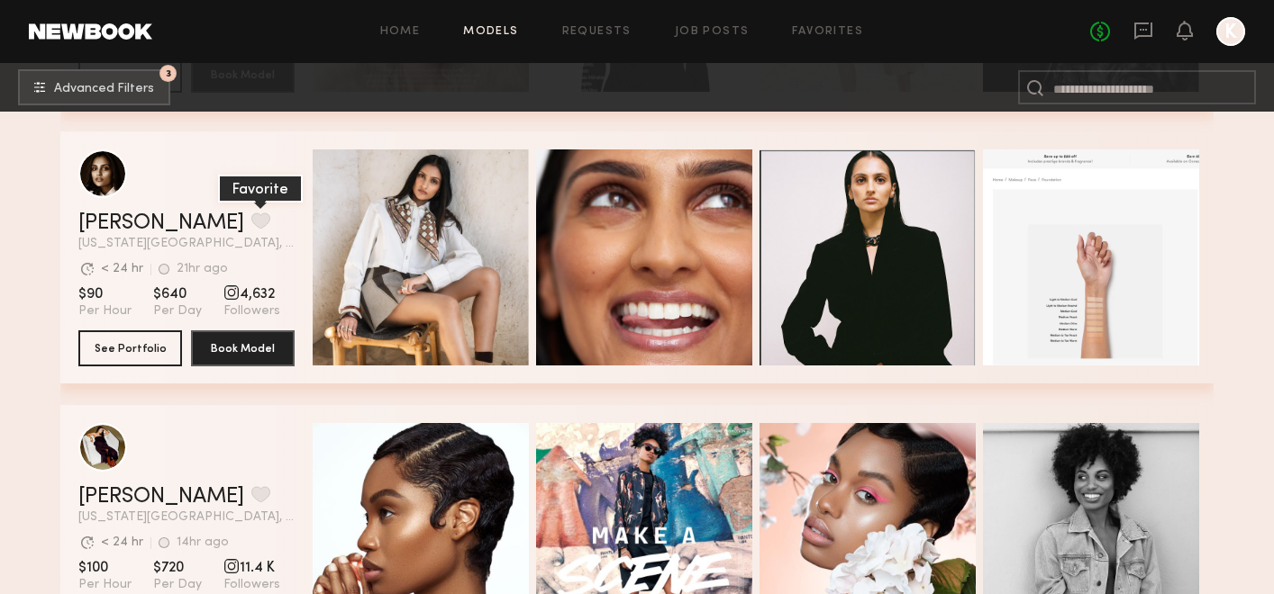
click at [251, 218] on button "grid" at bounding box center [260, 221] width 19 height 16
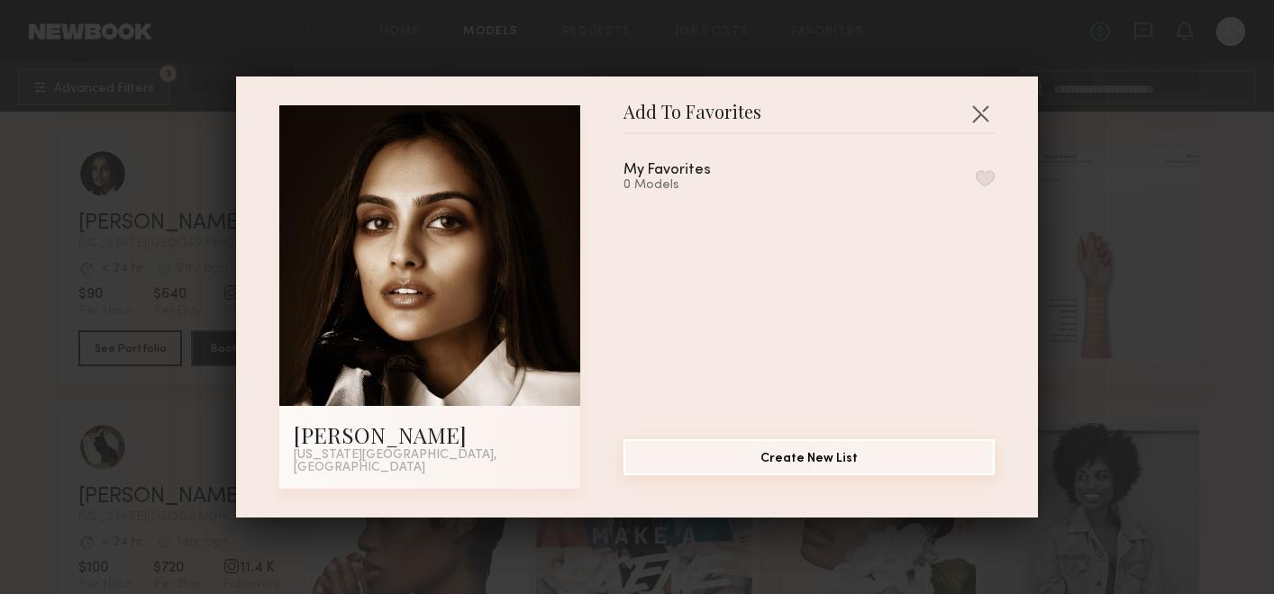
click at [824, 464] on button "Create New List" at bounding box center [808, 458] width 371 height 36
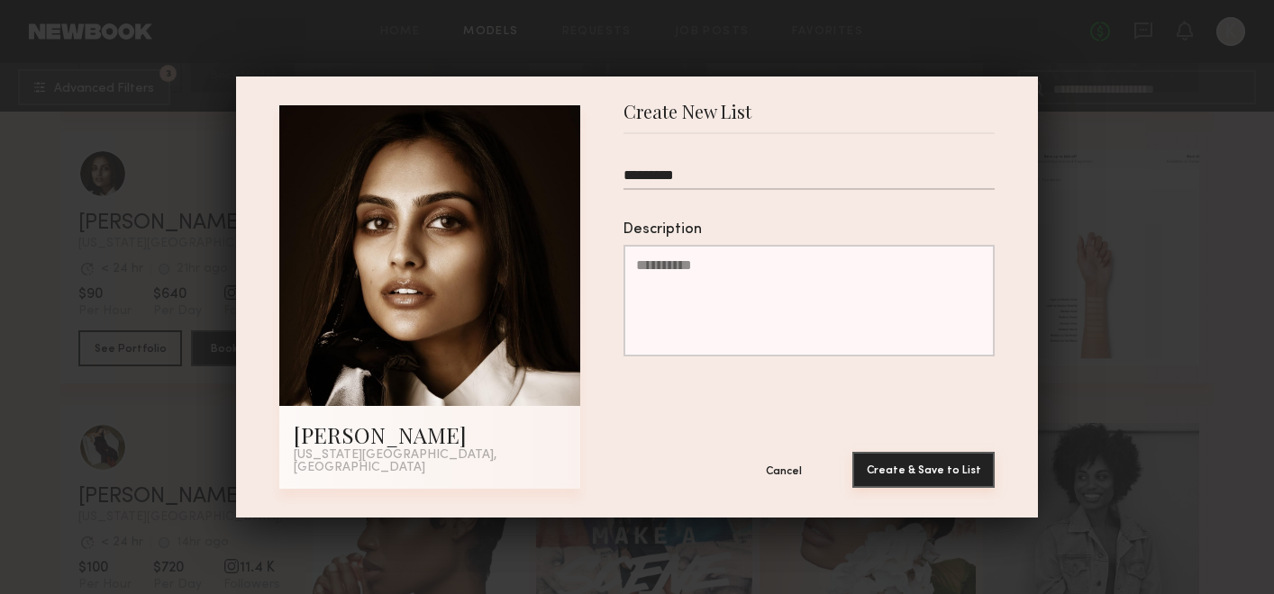
type input "*********"
click at [959, 458] on button "Create & Save to List" at bounding box center [923, 470] width 142 height 36
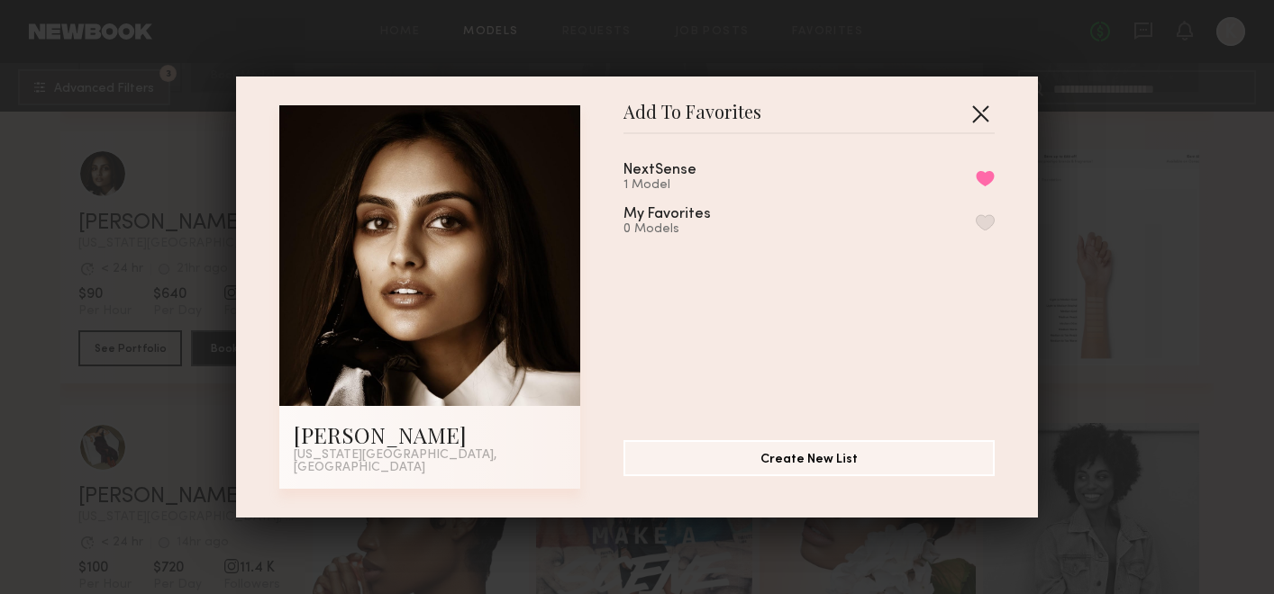
click at [972, 116] on button "button" at bounding box center [980, 113] width 29 height 29
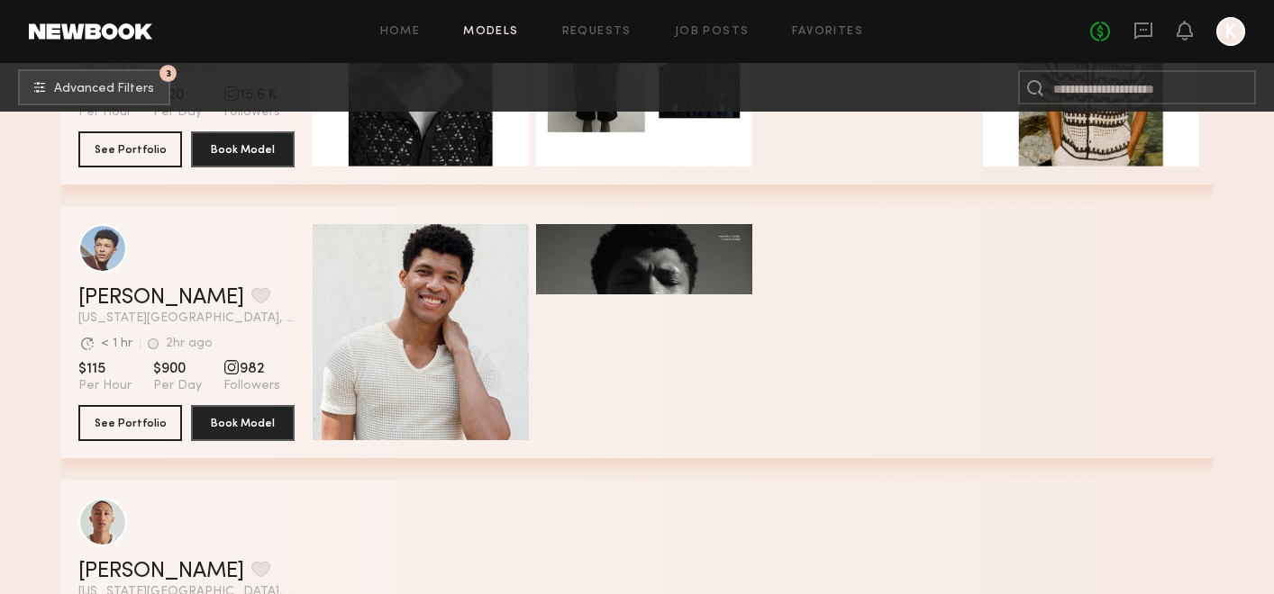
scroll to position [7067, 0]
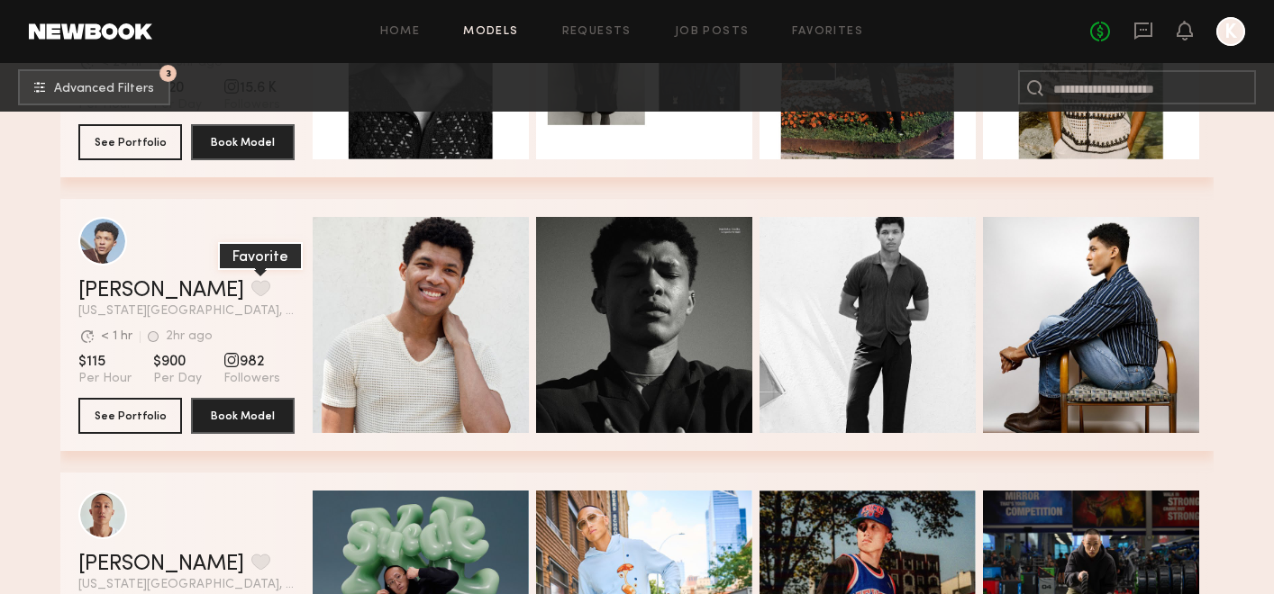
click at [251, 287] on button "grid" at bounding box center [260, 288] width 19 height 16
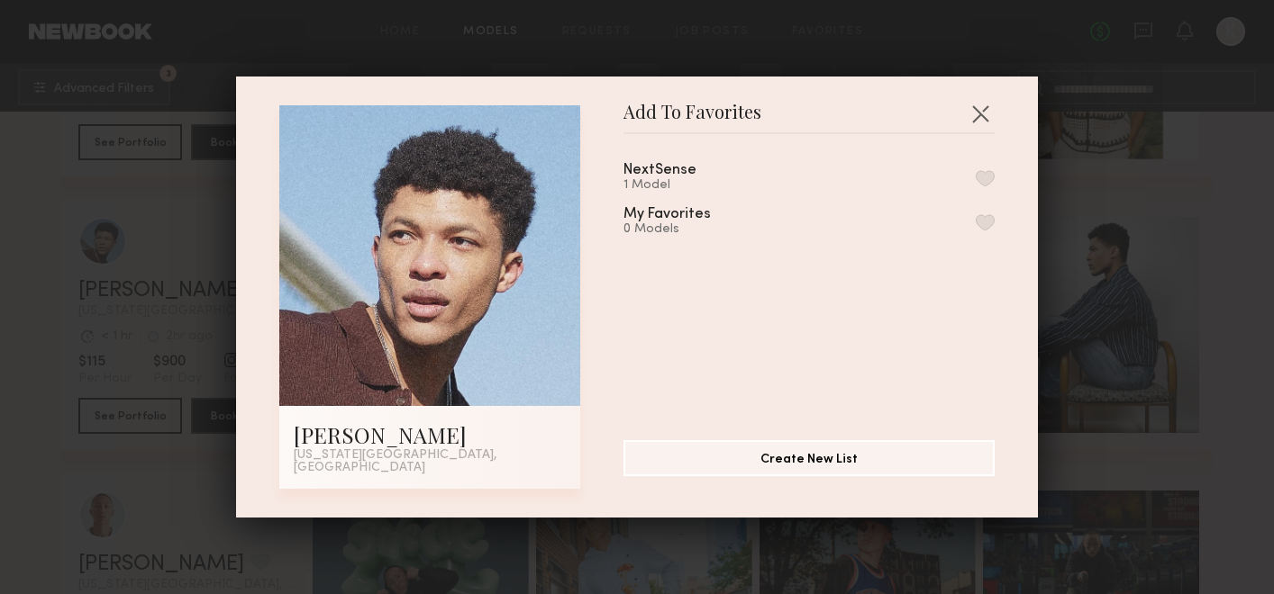
click at [985, 185] on button "button" at bounding box center [984, 178] width 19 height 16
click at [982, 115] on button "button" at bounding box center [980, 113] width 29 height 29
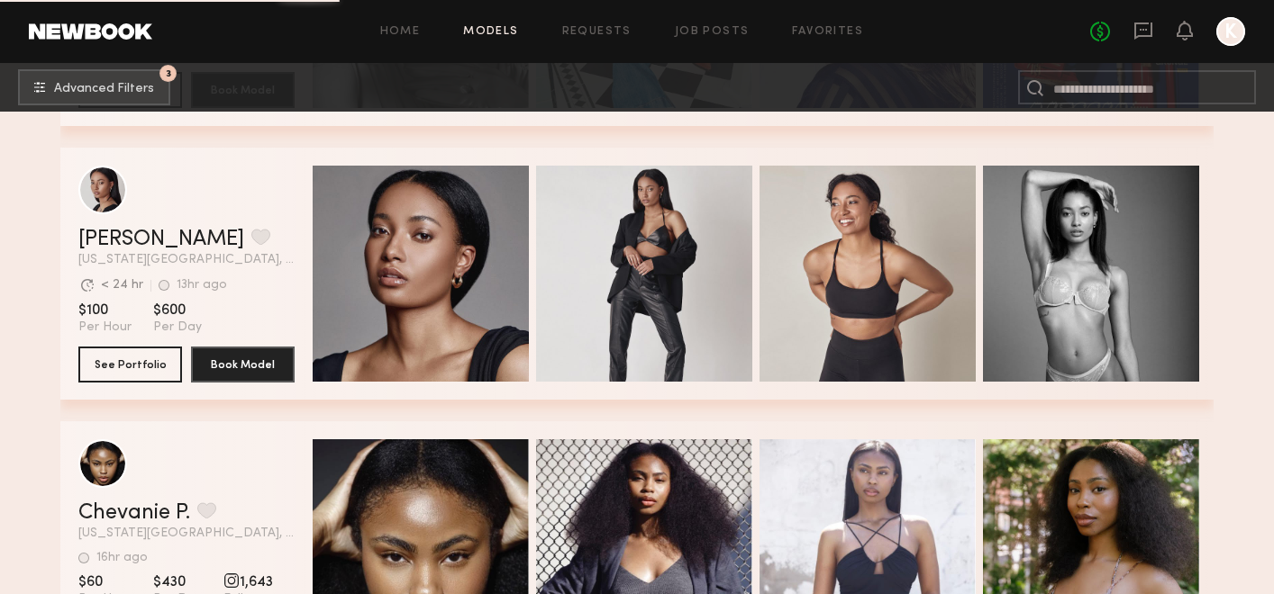
scroll to position [8763, 0]
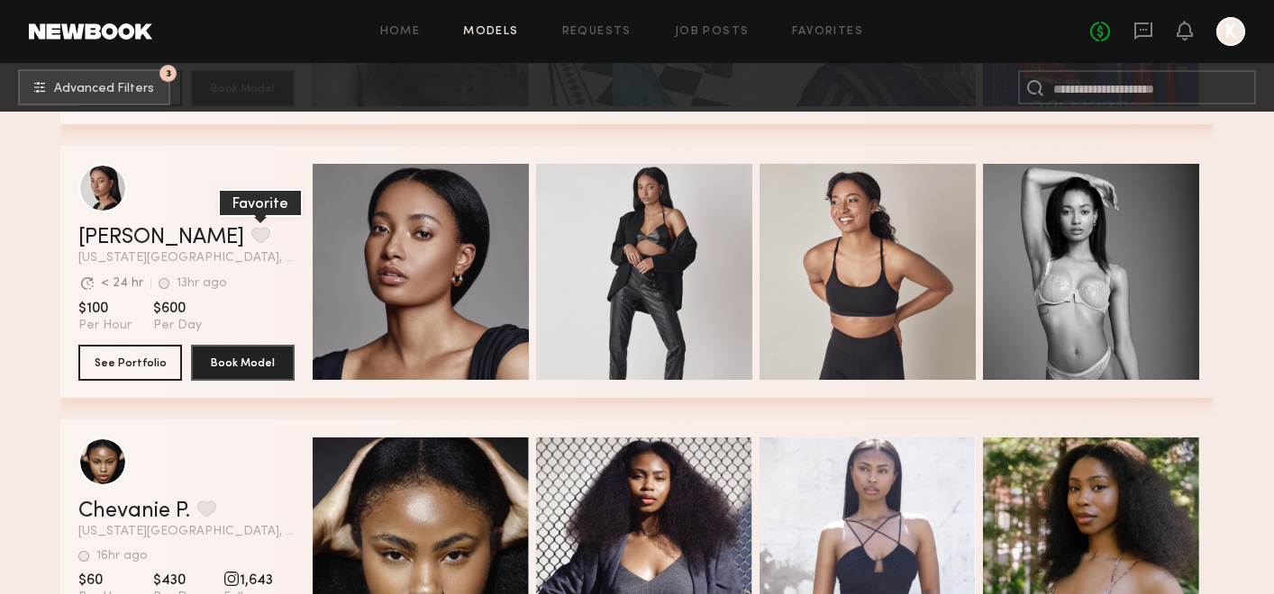
click at [251, 235] on button "grid" at bounding box center [260, 235] width 19 height 16
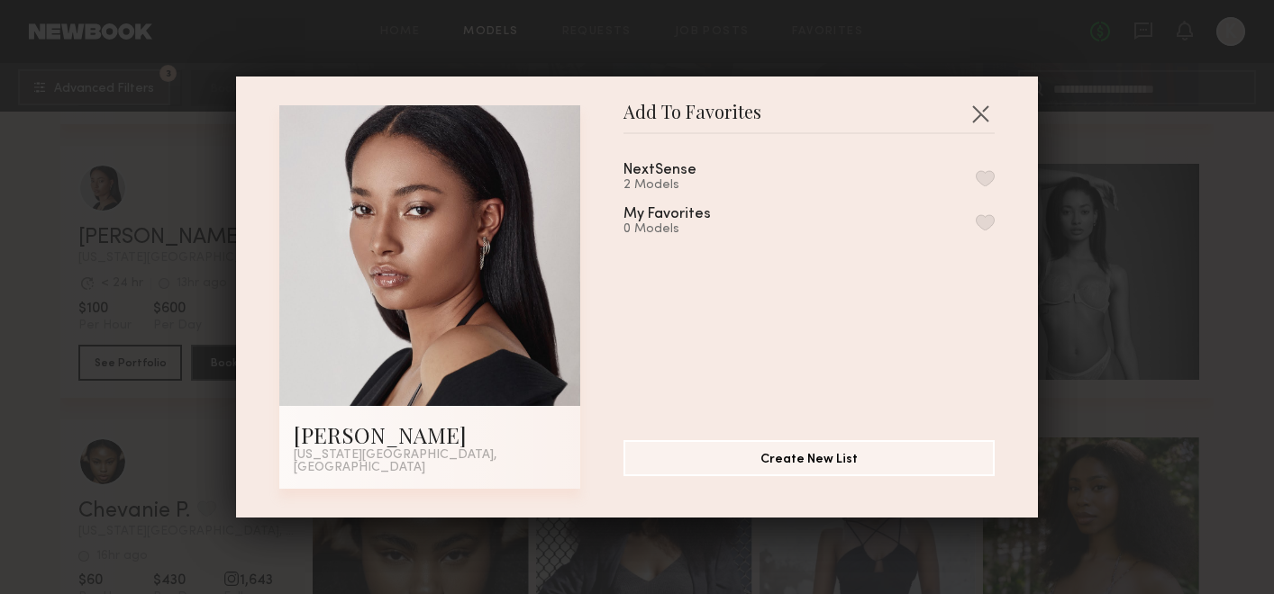
click at [993, 176] on div "NextSense 2 Models My Favorites 0 Models" at bounding box center [817, 280] width 389 height 263
click at [984, 178] on button "button" at bounding box center [984, 178] width 19 height 16
click at [983, 116] on button "button" at bounding box center [980, 113] width 29 height 29
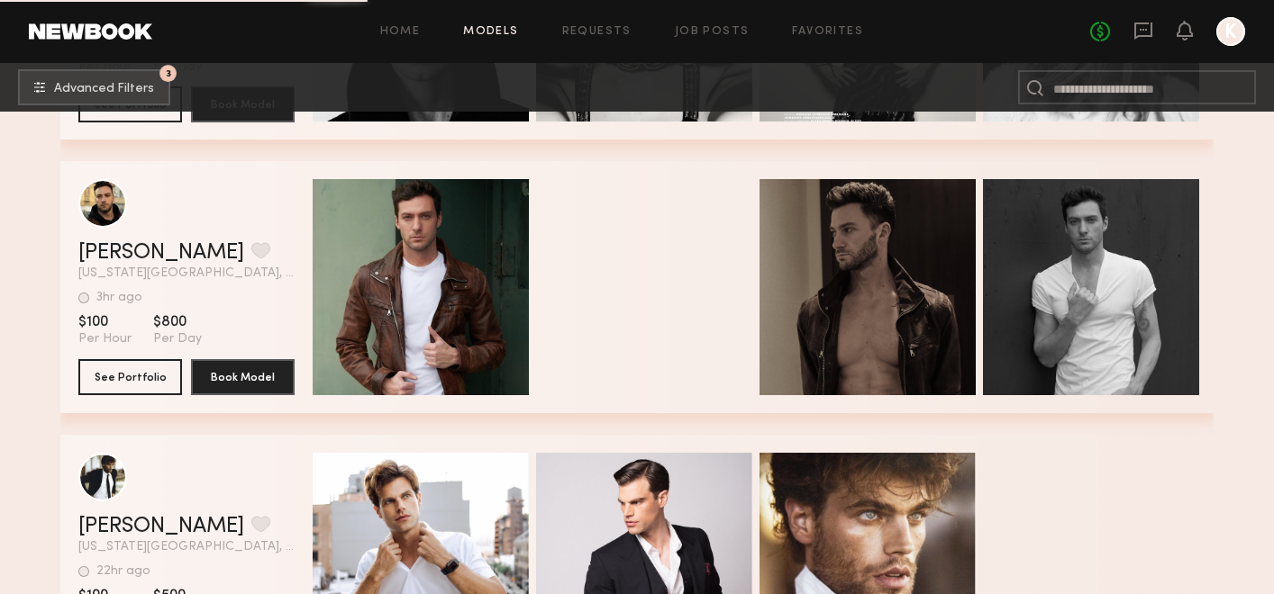
scroll to position [12854, 0]
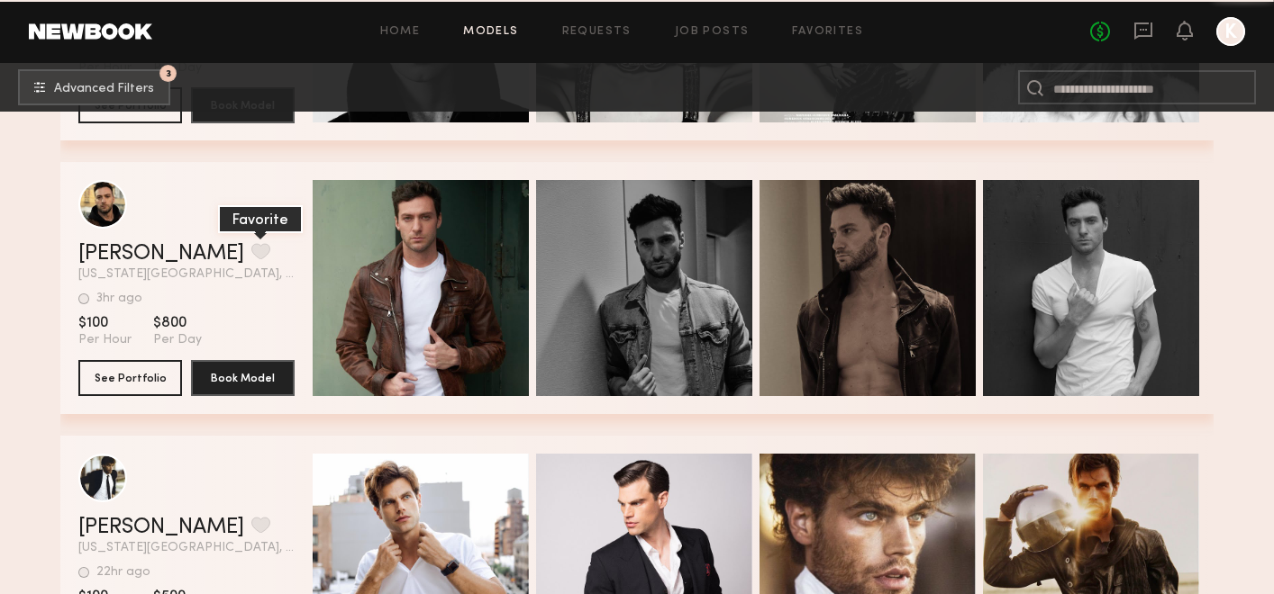
click at [251, 249] on button "grid" at bounding box center [260, 251] width 19 height 16
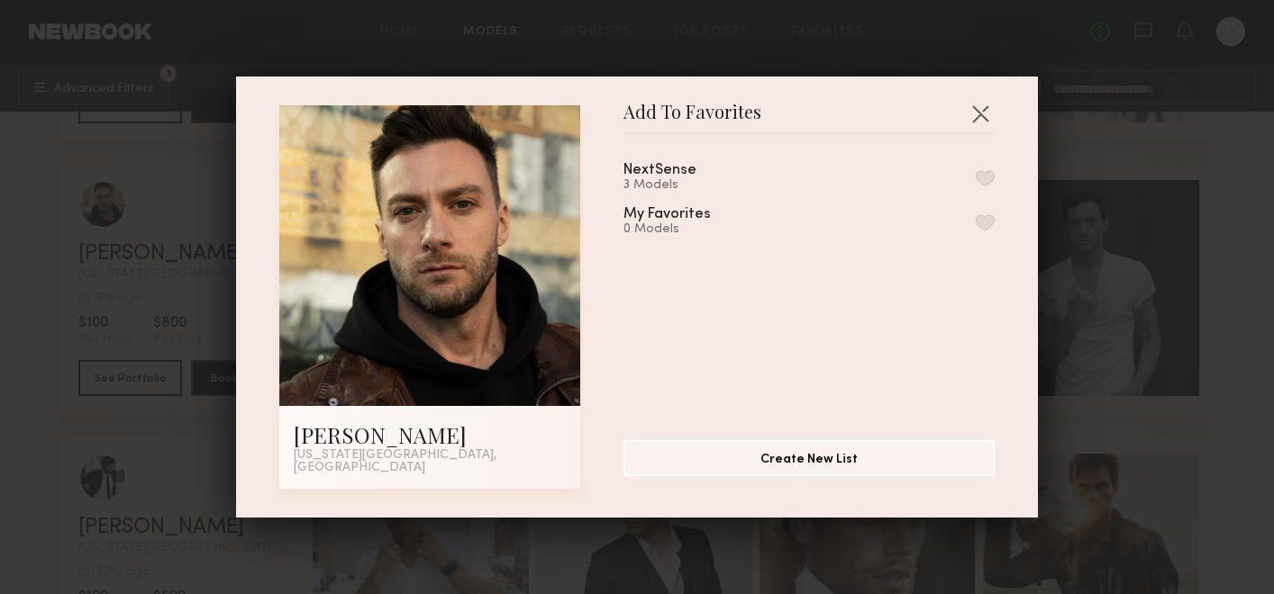
click at [986, 186] on button "button" at bounding box center [984, 178] width 19 height 16
click at [1218, 315] on div "Add To Favorites Matthew K. New York City, NY Add To Favorites NextSense 4 Mode…" at bounding box center [637, 297] width 1274 height 594
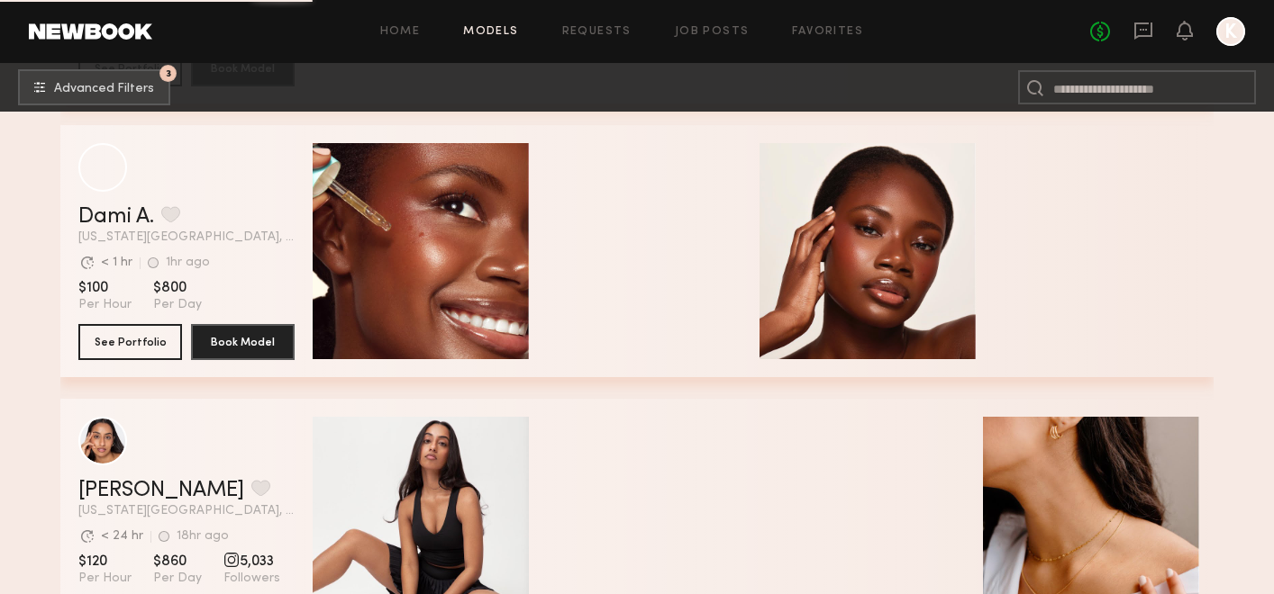
scroll to position [15572, 0]
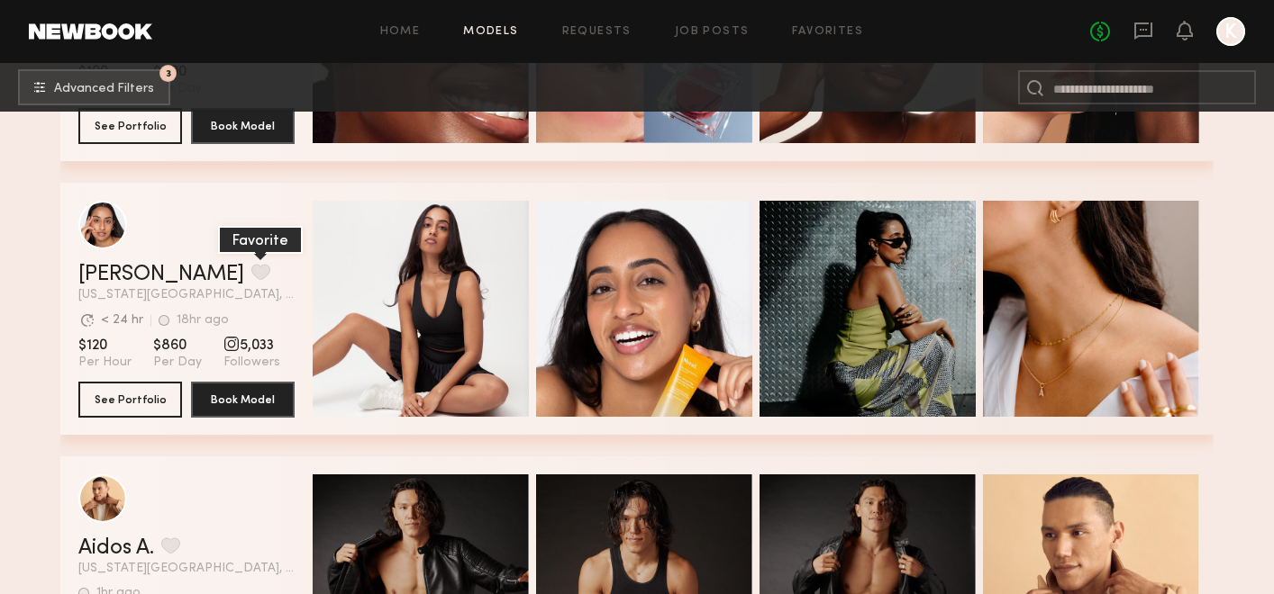
click at [251, 264] on button "grid" at bounding box center [260, 272] width 19 height 16
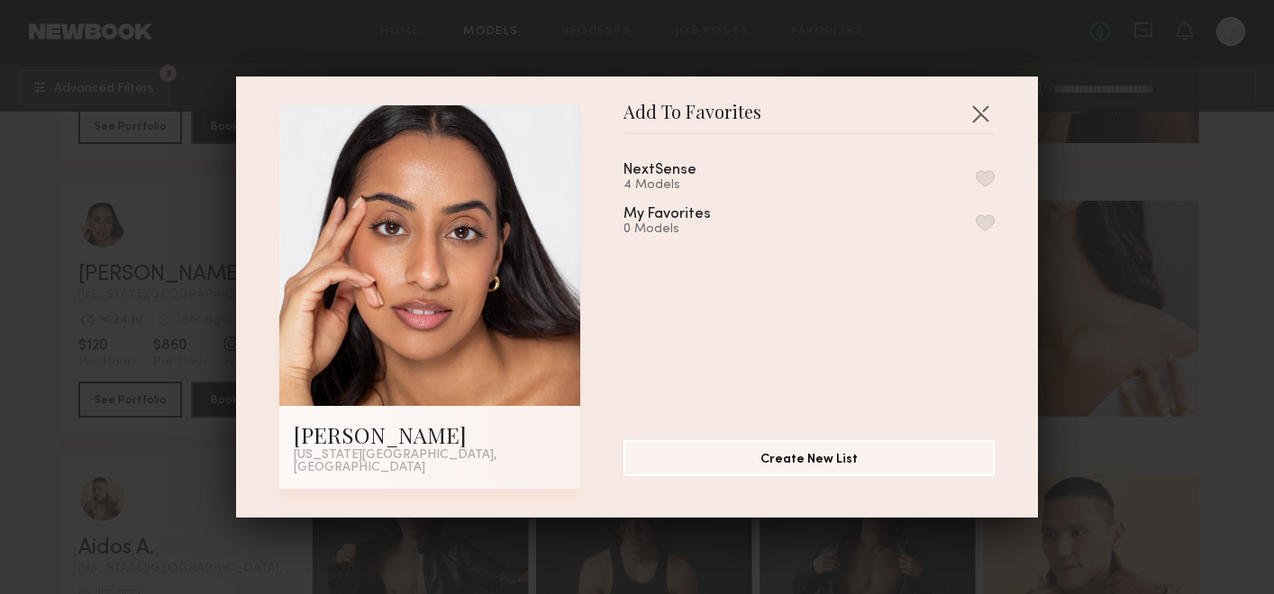
click at [982, 182] on button "button" at bounding box center [984, 178] width 19 height 16
click at [1186, 304] on div "Add To Favorites Alysha H. New York City, NY Add To Favorites NextSense 5 Model…" at bounding box center [637, 297] width 1274 height 594
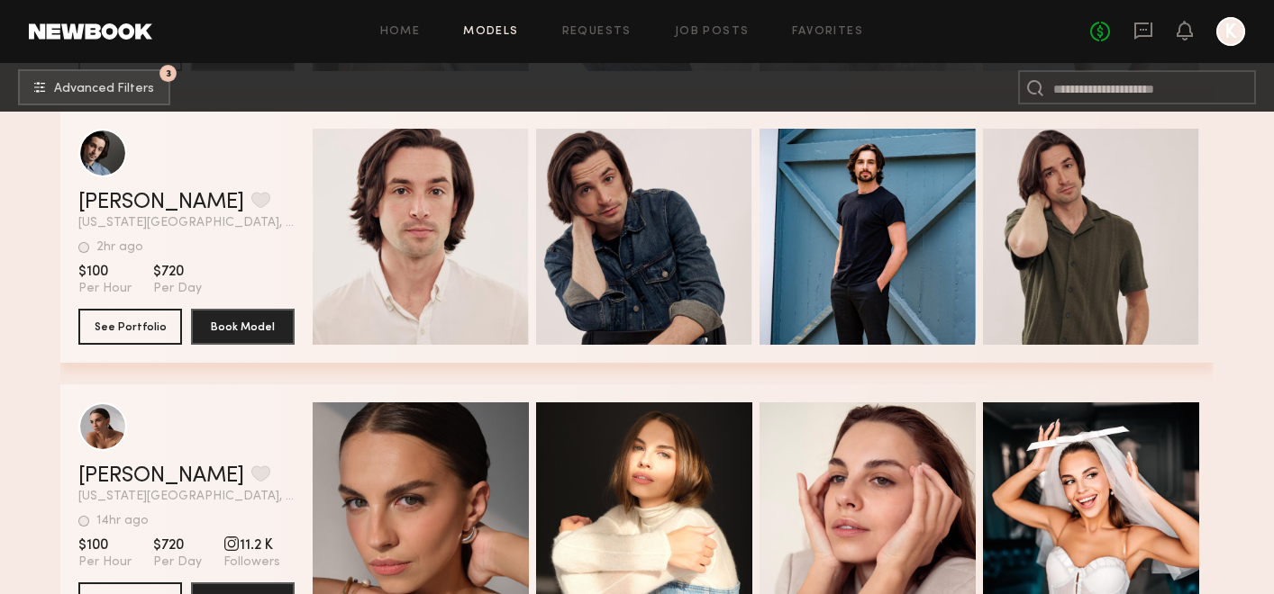
scroll to position [16464, 0]
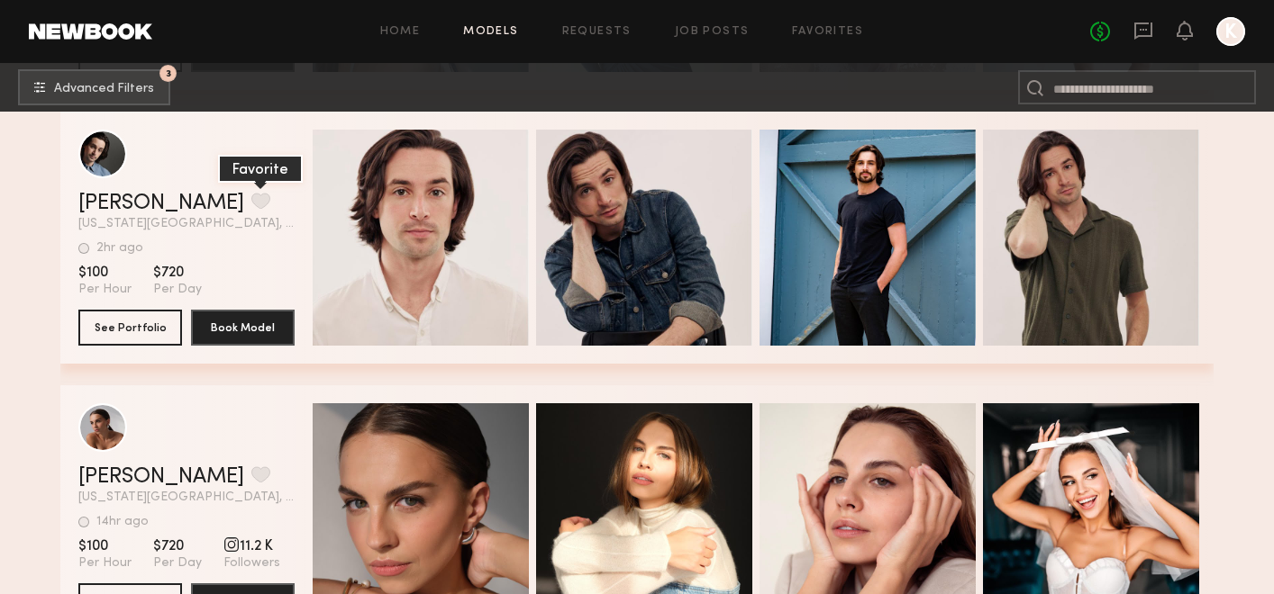
click at [251, 204] on button "grid" at bounding box center [260, 201] width 19 height 16
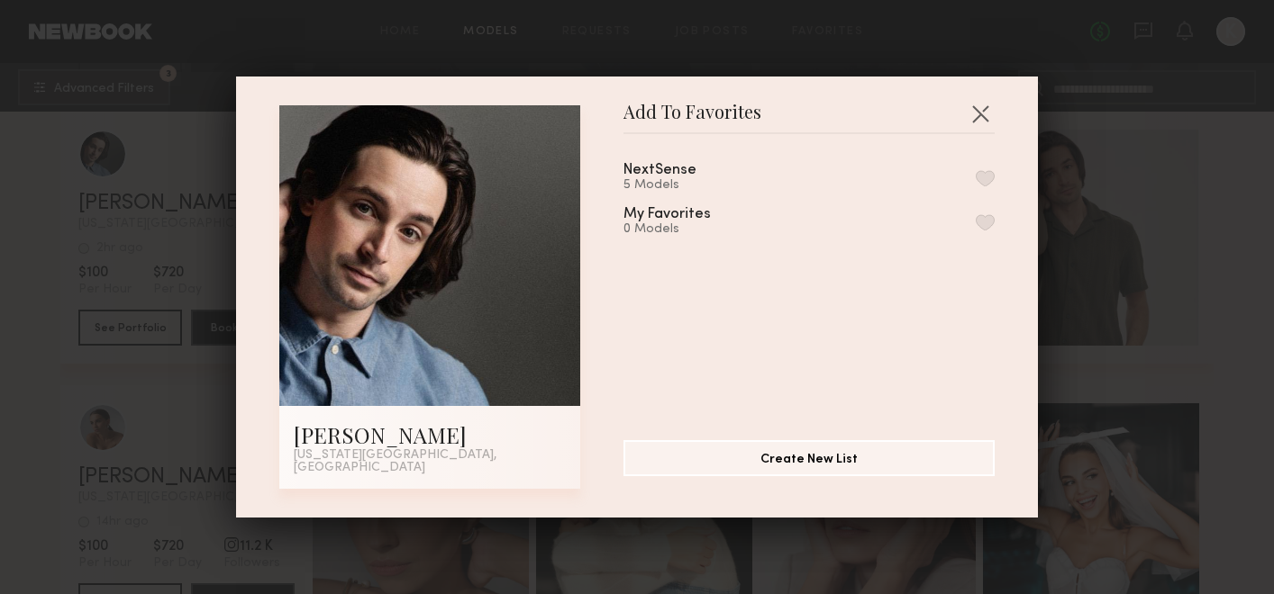
click at [988, 180] on button "button" at bounding box center [984, 178] width 19 height 16
click at [1204, 284] on div "Add To Favorites James S. New York City, NY Add To Favorites NextSense 6 Models…" at bounding box center [637, 297] width 1274 height 594
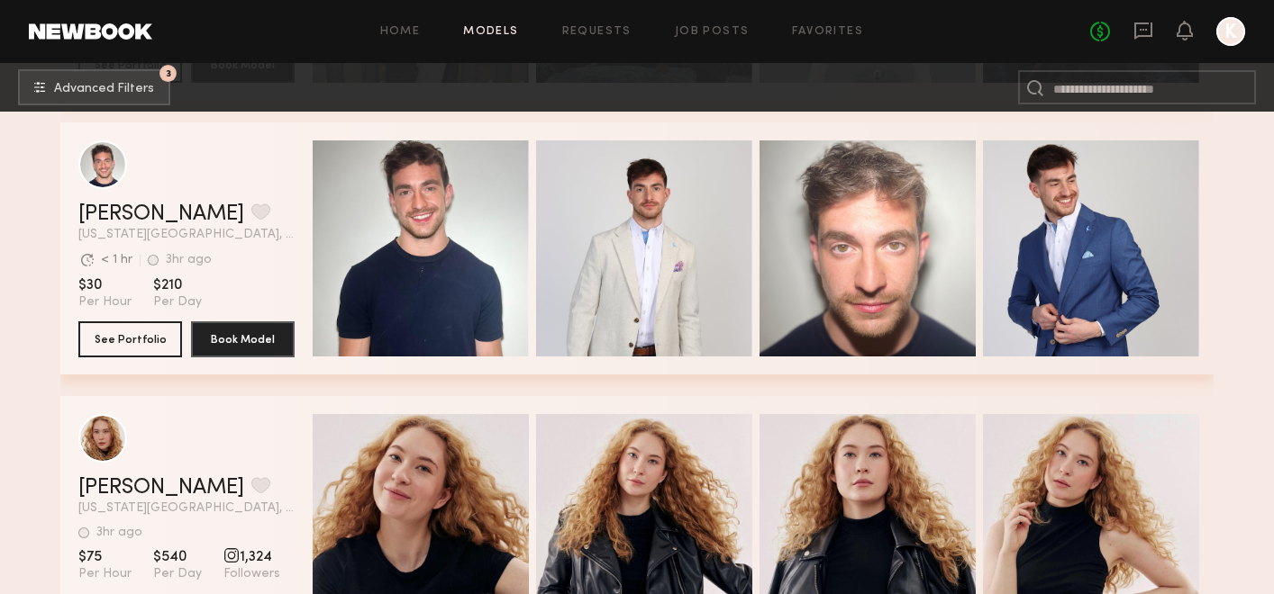
scroll to position [18368, 0]
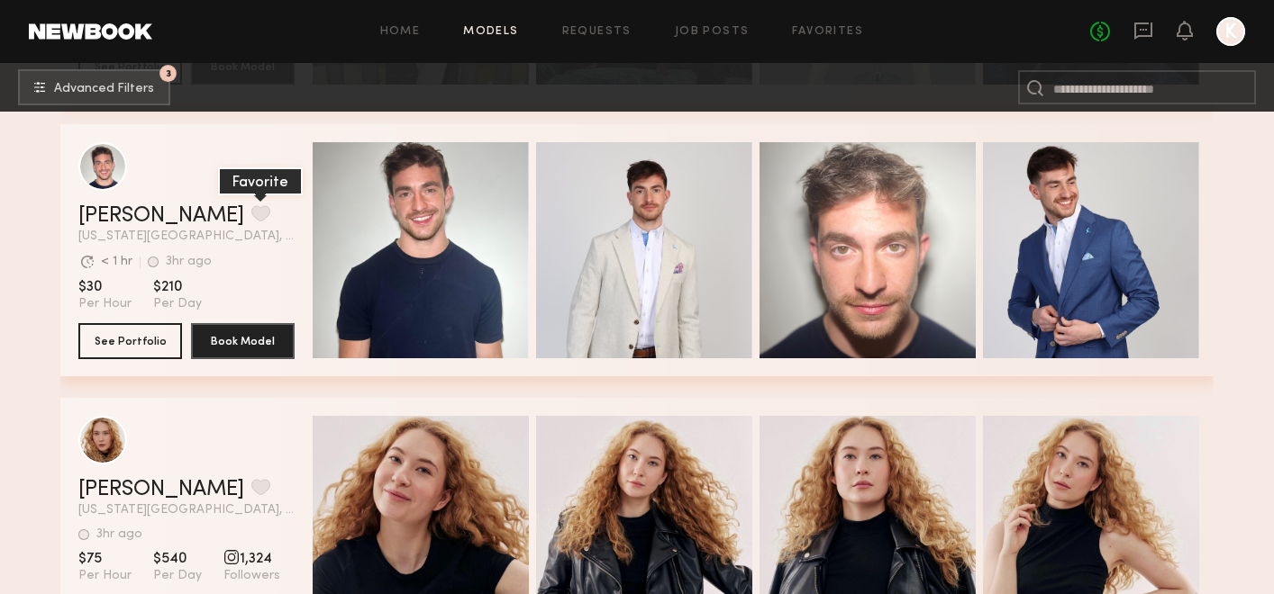
click at [251, 217] on button "grid" at bounding box center [260, 213] width 19 height 16
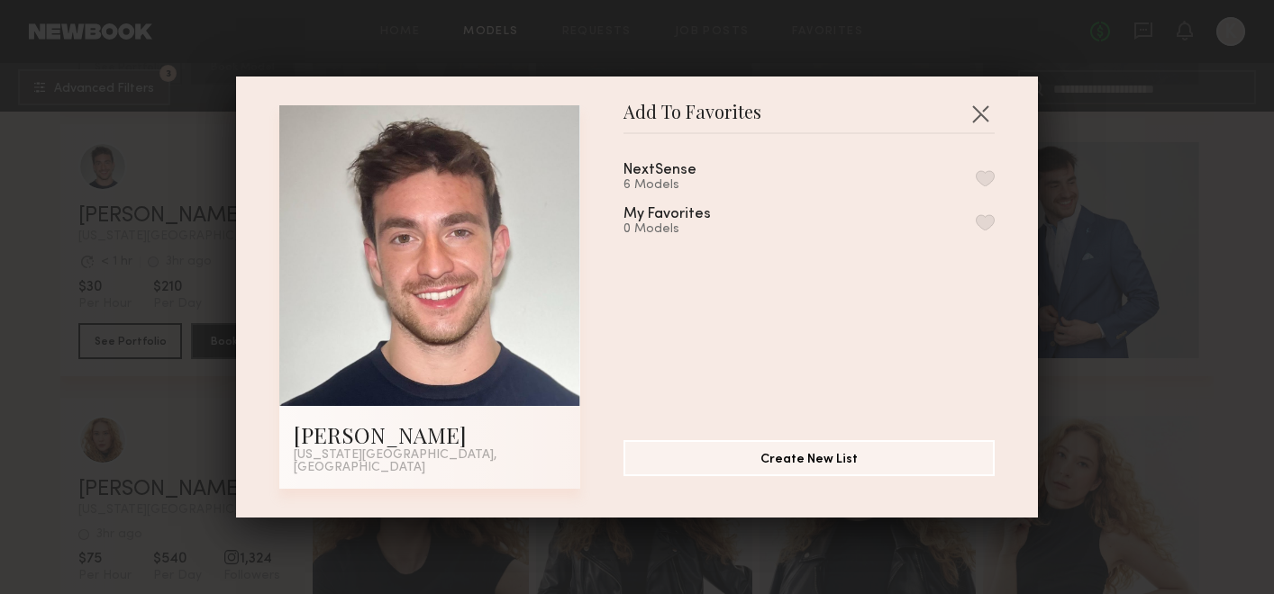
click at [978, 179] on button "button" at bounding box center [984, 178] width 19 height 16
click at [888, 465] on button "Create New List" at bounding box center [808, 458] width 371 height 36
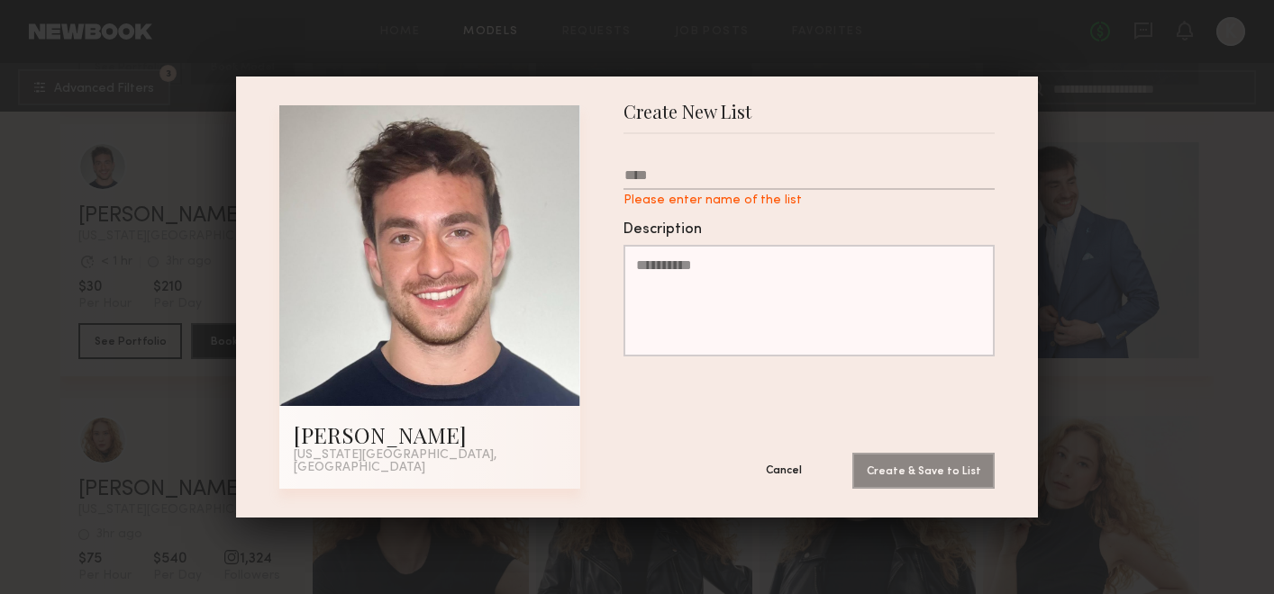
click at [783, 457] on button "Cancel" at bounding box center [784, 470] width 108 height 36
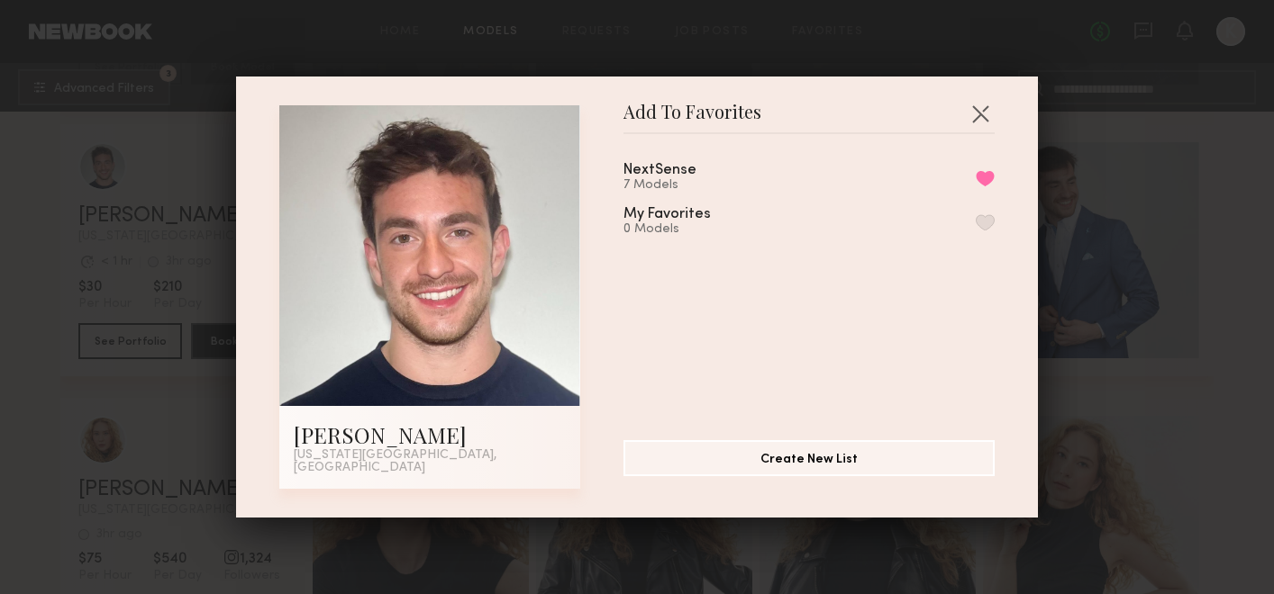
click at [1216, 303] on div "Add To Favorites Luke M. New York City, NY Add To Favorites NextSense 7 Models …" at bounding box center [637, 297] width 1274 height 594
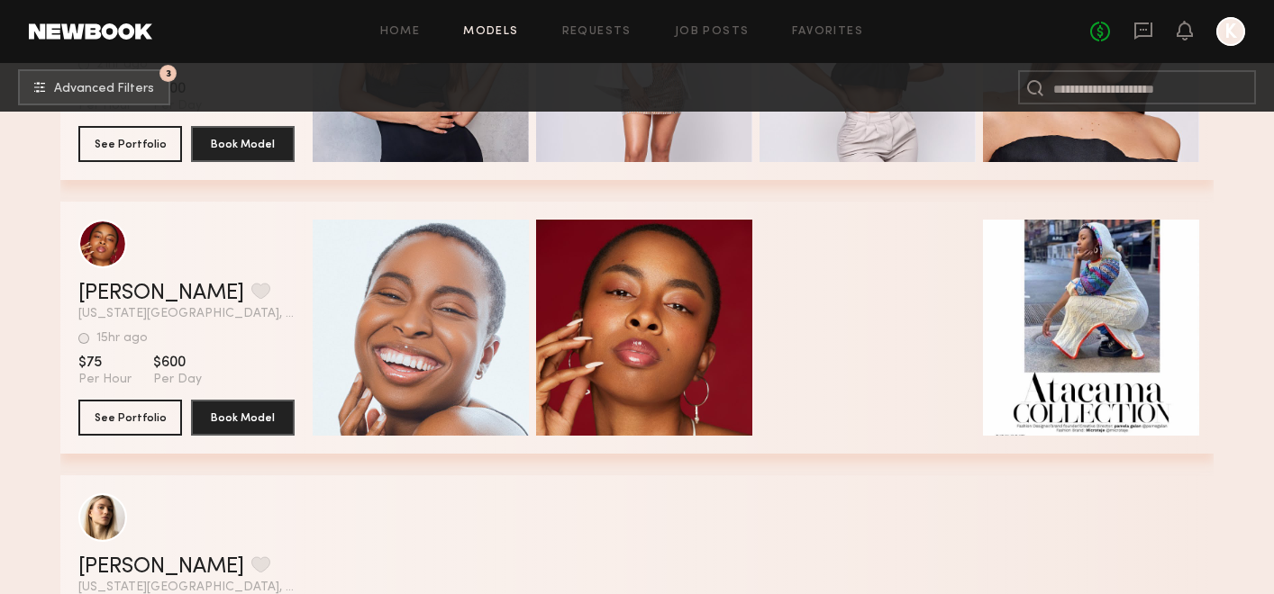
scroll to position [19111, 0]
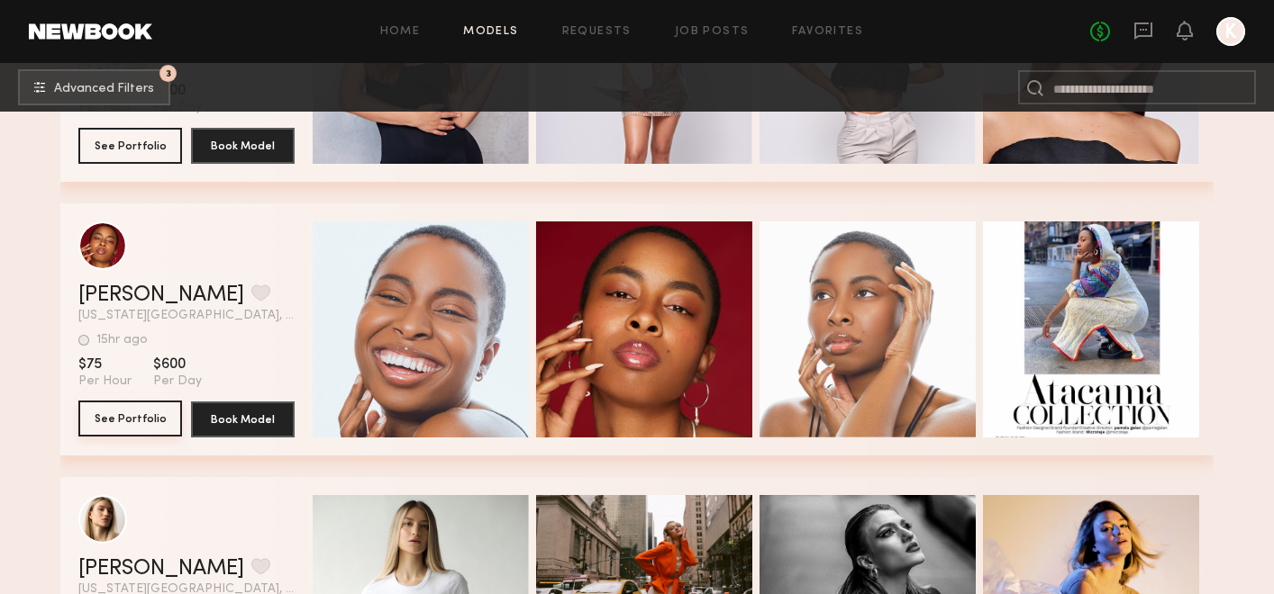
click at [126, 422] on button "See Portfolio" at bounding box center [130, 419] width 104 height 36
click at [251, 299] on button "grid" at bounding box center [260, 293] width 19 height 16
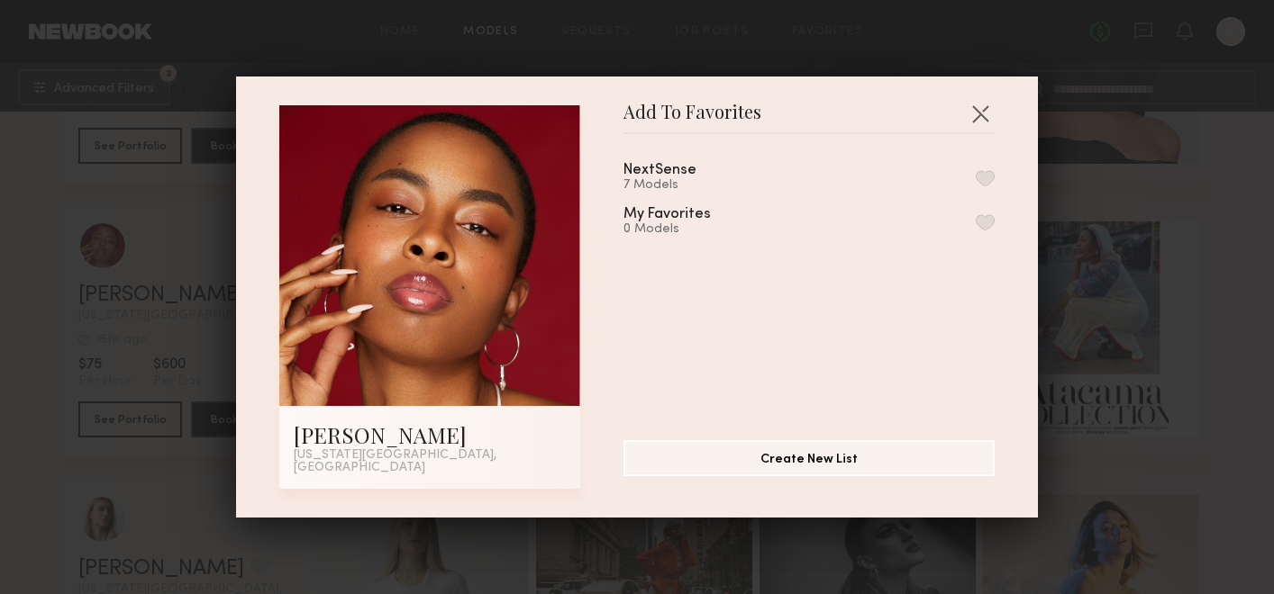
click at [993, 180] on button "button" at bounding box center [984, 178] width 19 height 16
click at [981, 120] on button "button" at bounding box center [980, 113] width 29 height 29
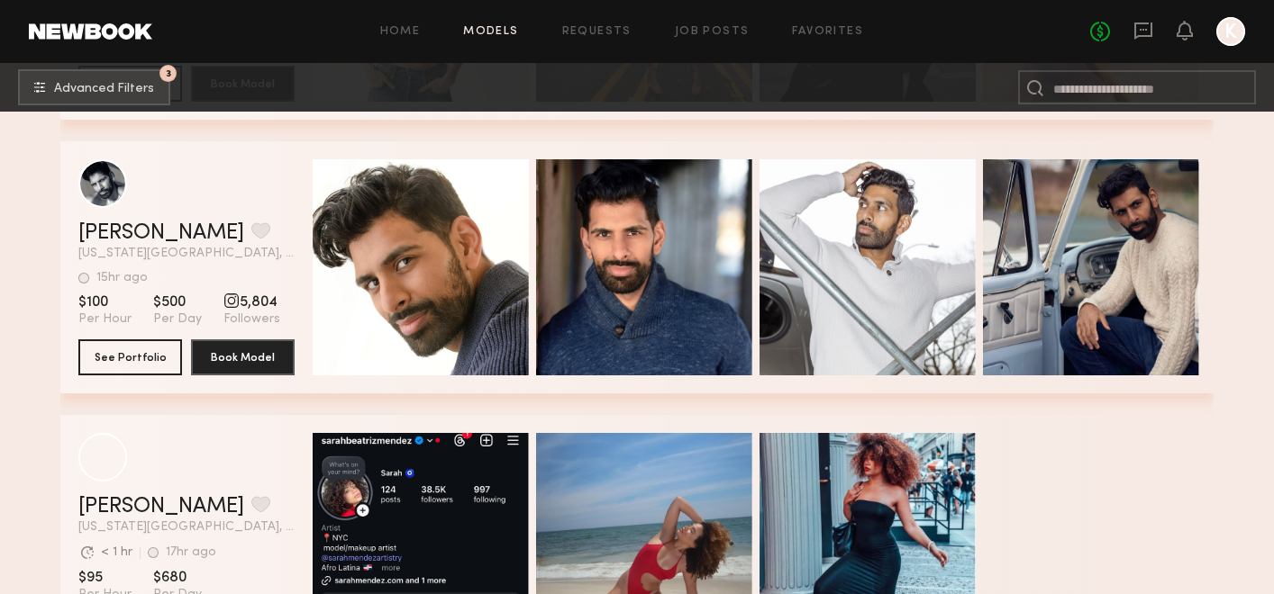
scroll to position [19719, 0]
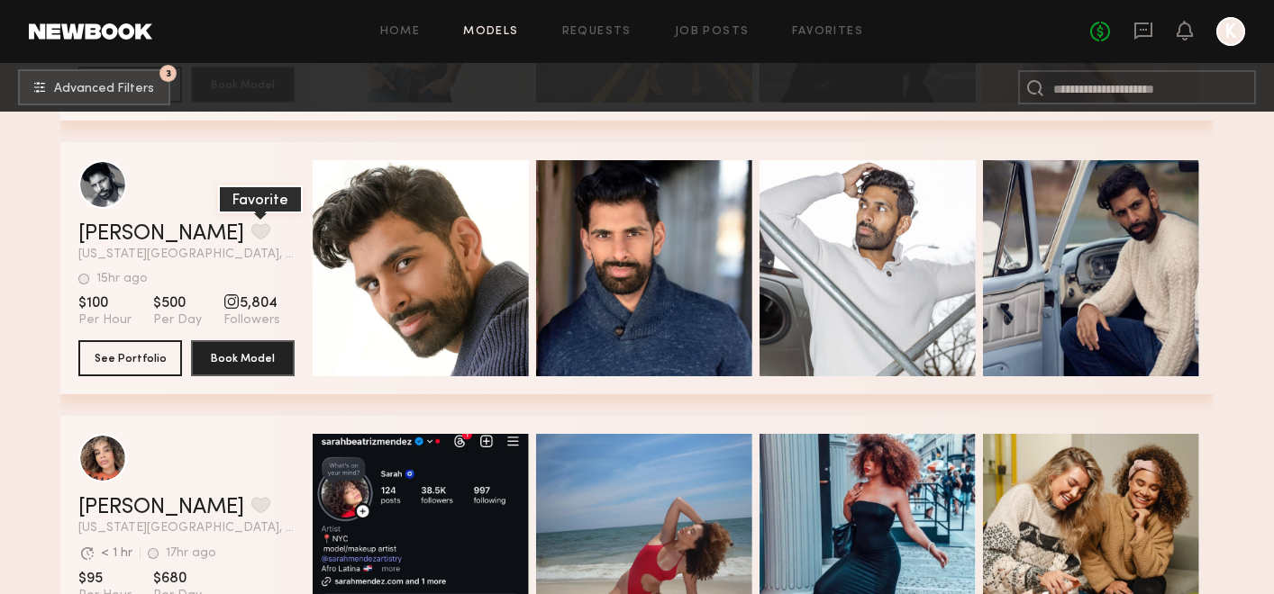
click at [251, 229] on button "grid" at bounding box center [260, 231] width 19 height 16
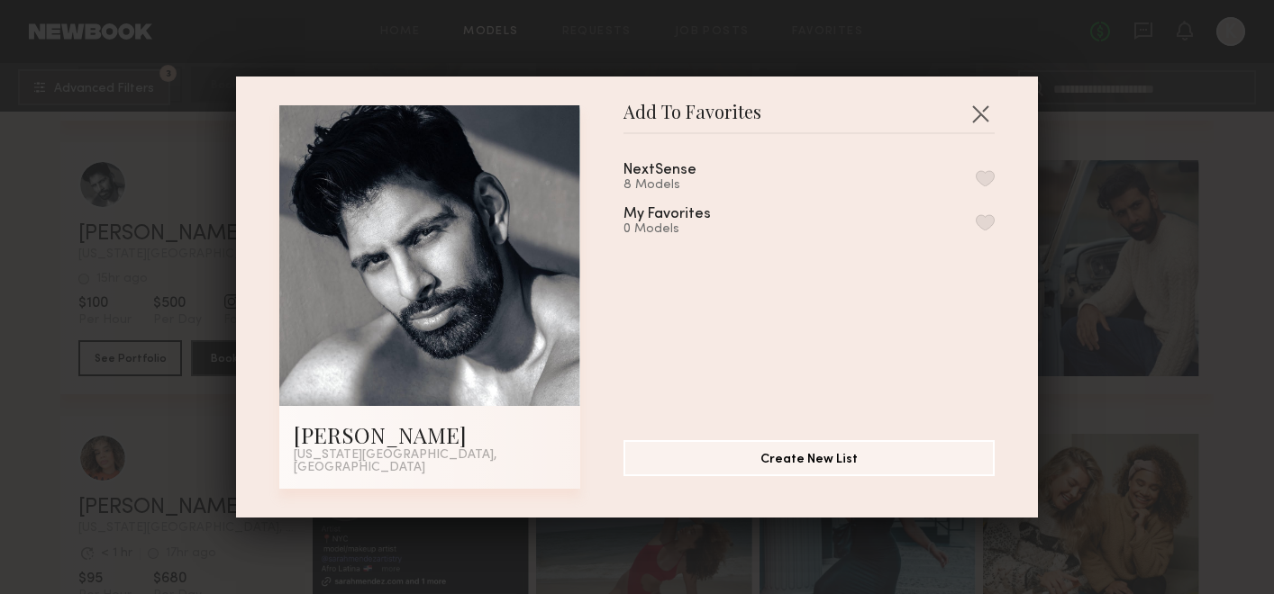
click at [984, 180] on button "button" at bounding box center [984, 178] width 19 height 16
click at [970, 120] on button "button" at bounding box center [980, 113] width 29 height 29
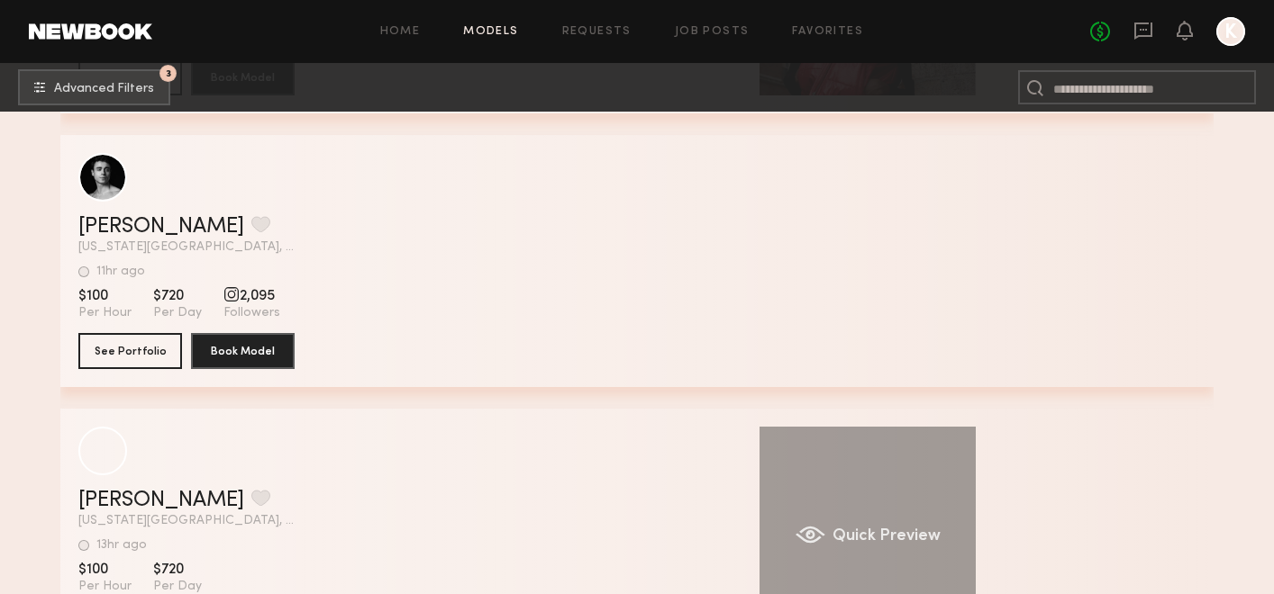
scroll to position [21644, 0]
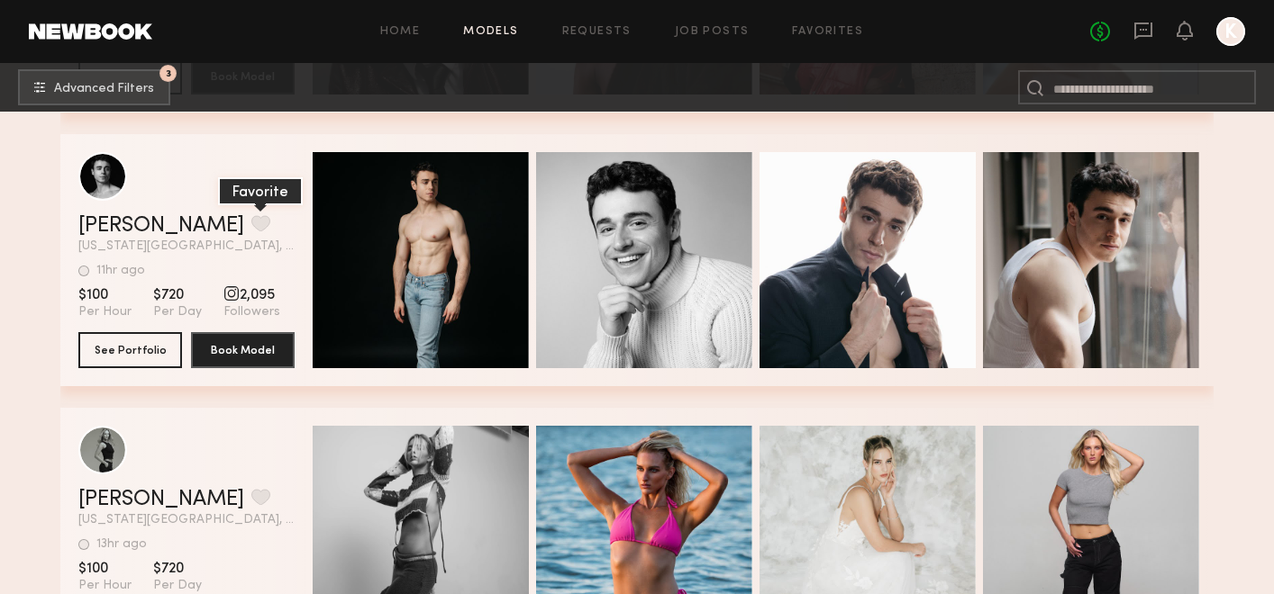
click at [251, 228] on button "grid" at bounding box center [260, 223] width 19 height 16
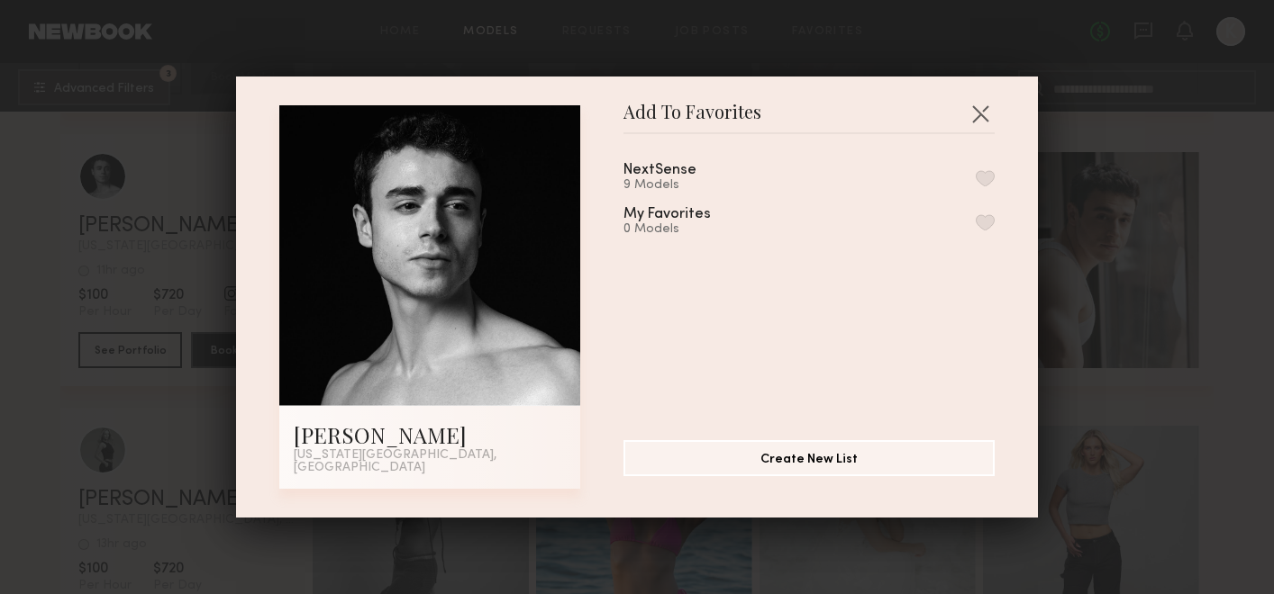
click at [993, 182] on button "button" at bounding box center [984, 178] width 19 height 16
click at [1211, 194] on div "Add To Favorites Arturo R. New York City, NY Add To Favorites NextSense 10 Mode…" at bounding box center [637, 297] width 1274 height 594
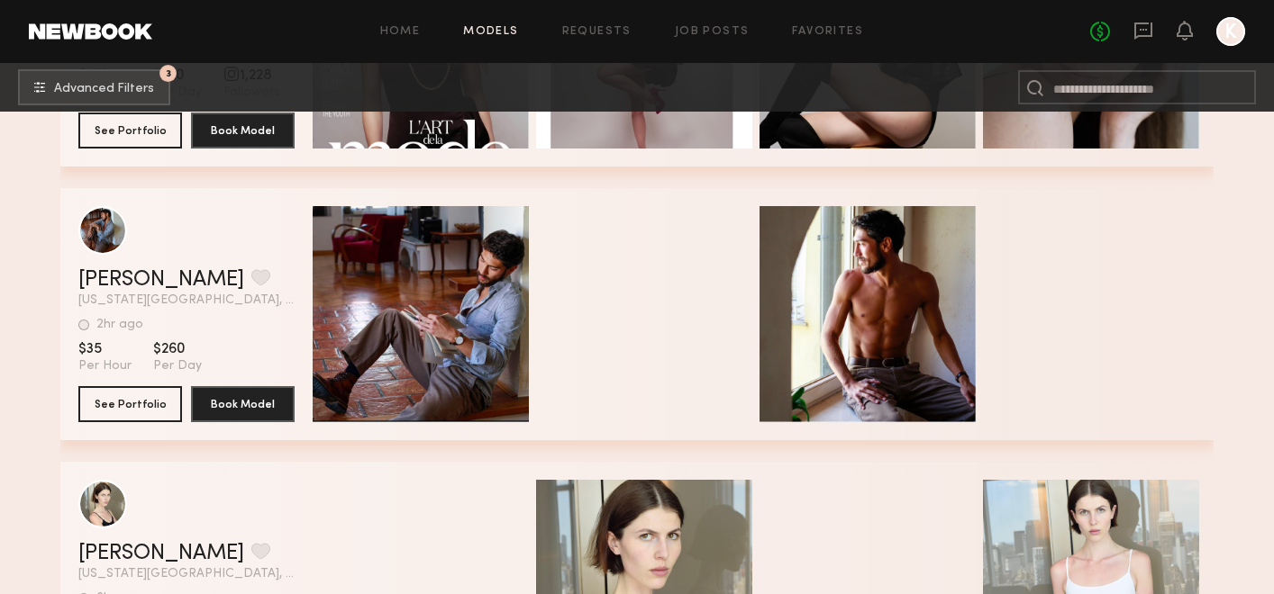
scroll to position [23238, 0]
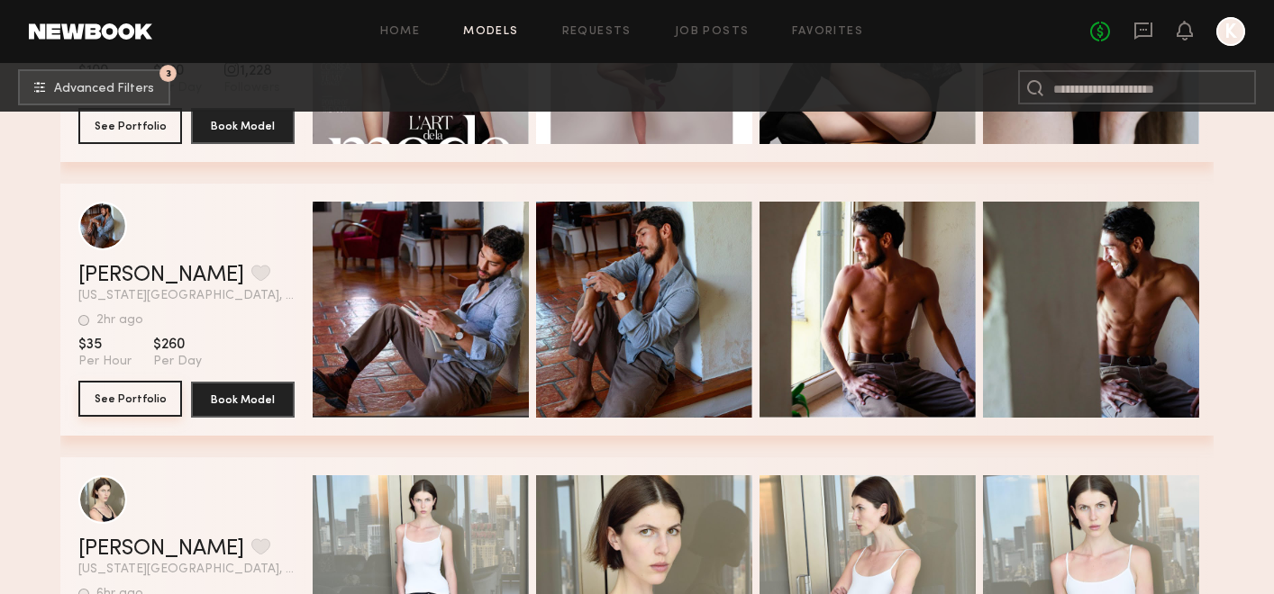
click at [145, 403] on button "See Portfolio" at bounding box center [130, 399] width 104 height 36
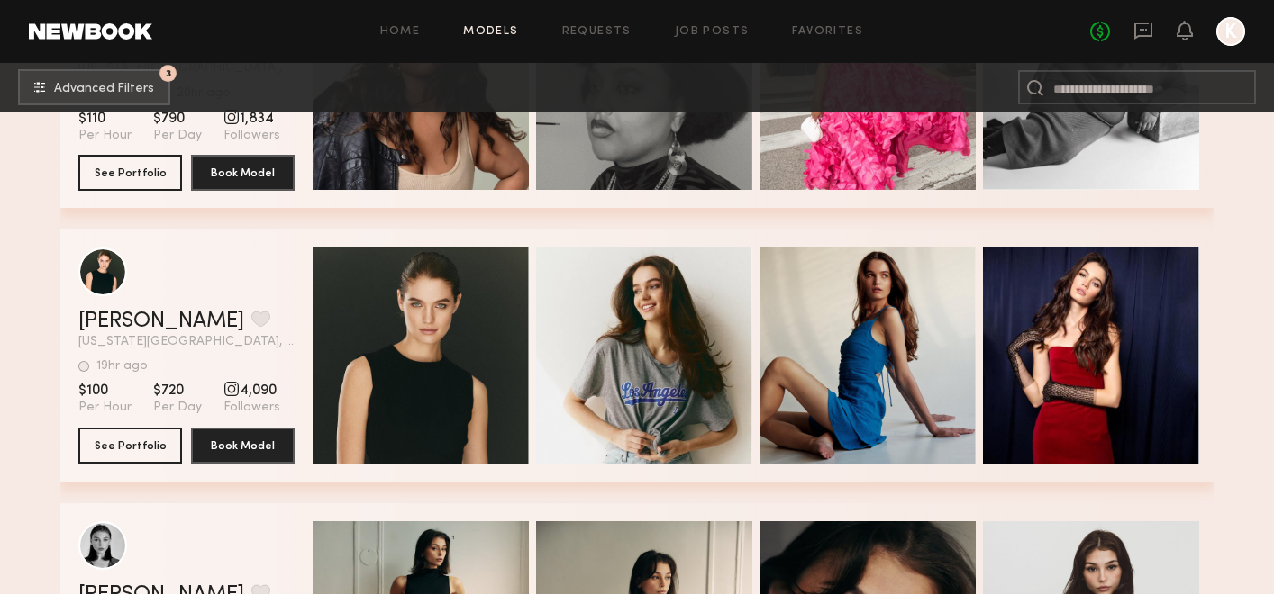
scroll to position [11713, 0]
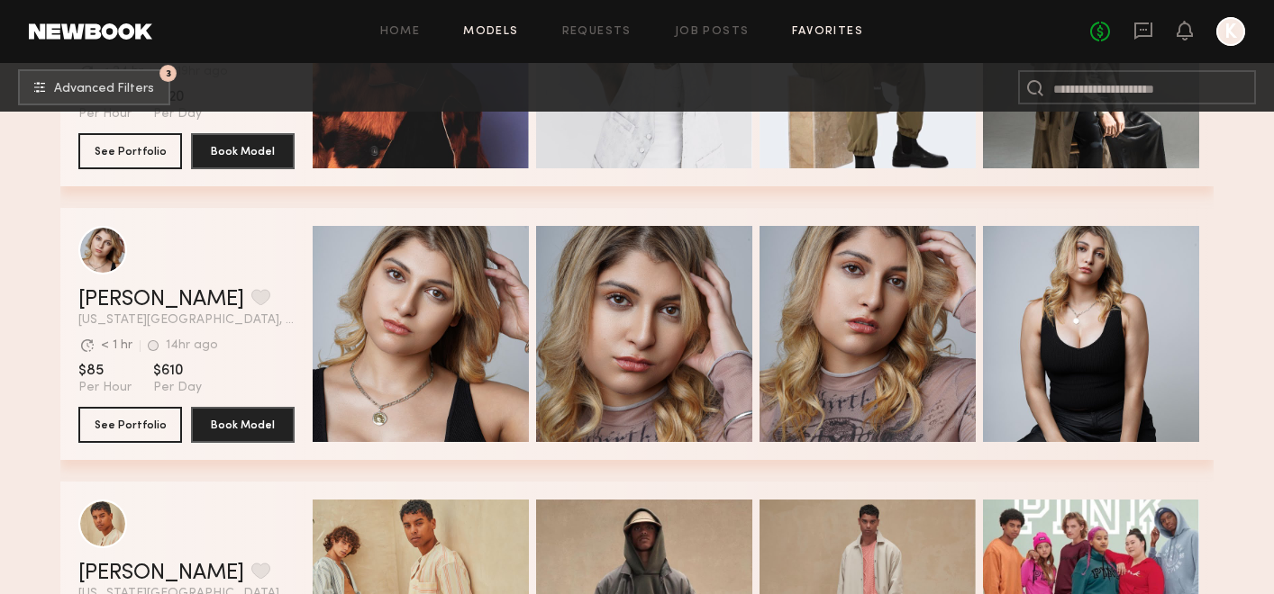
click at [822, 32] on link "Favorites" at bounding box center [827, 32] width 71 height 12
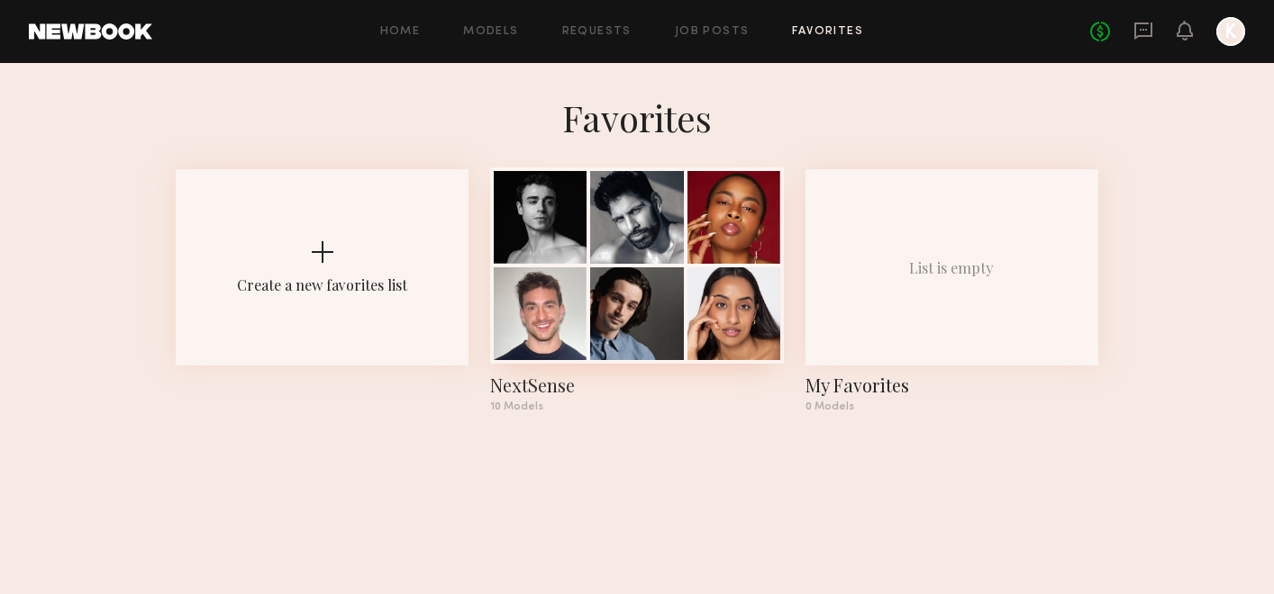
click at [607, 271] on div at bounding box center [636, 314] width 93 height 93
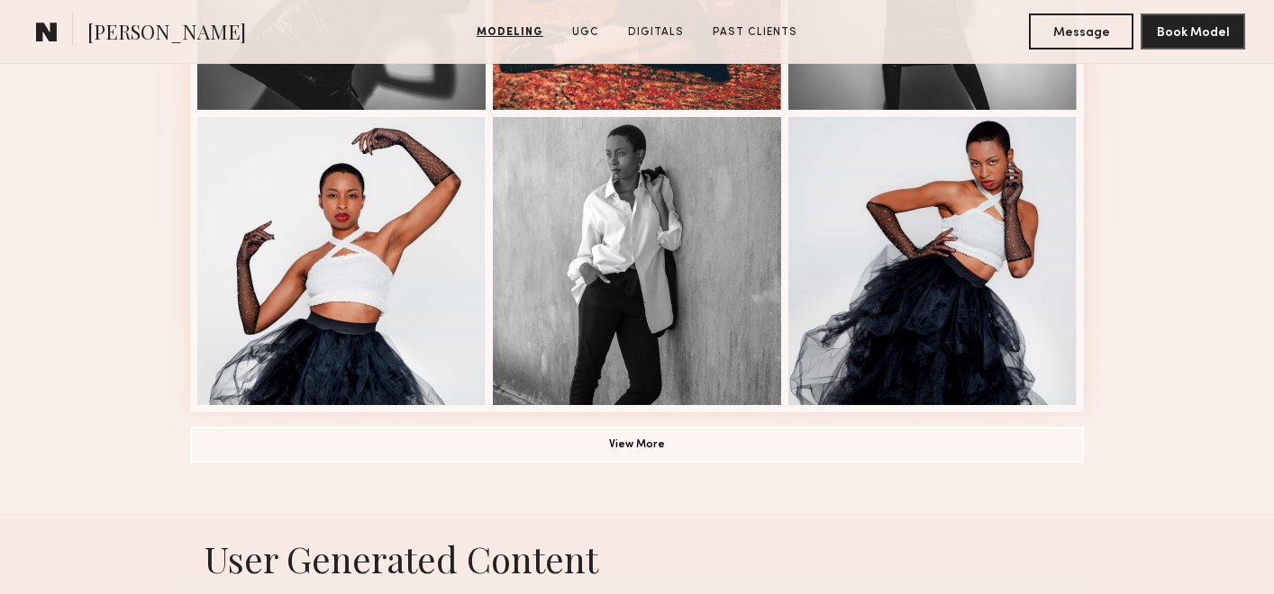
scroll to position [1324, 0]
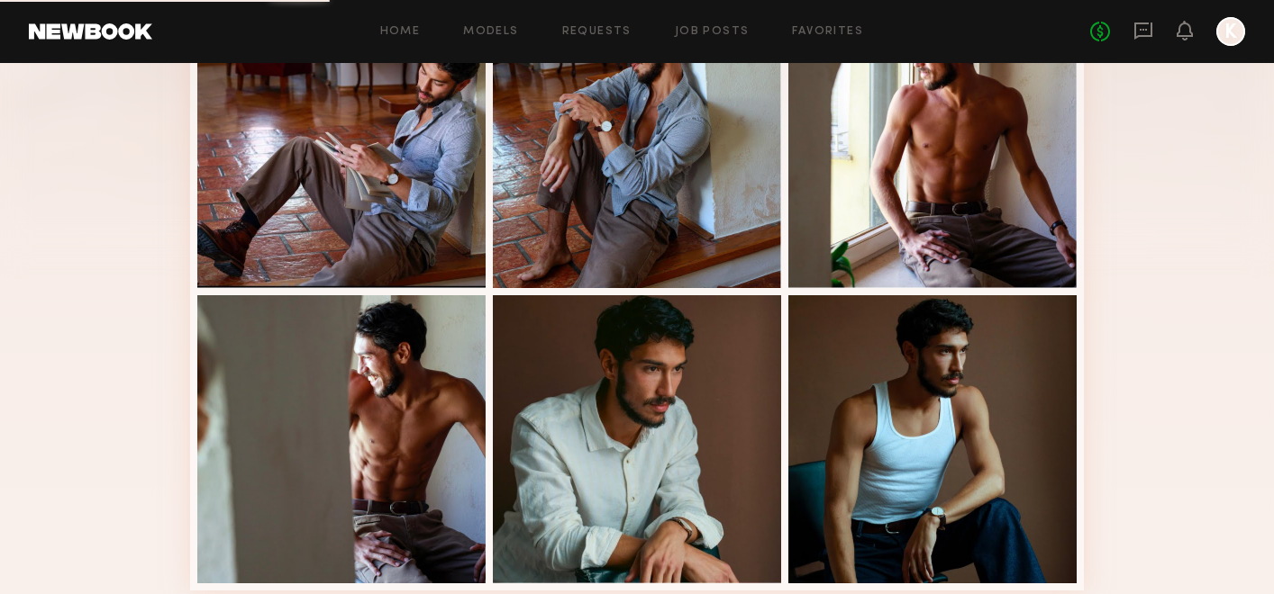
scroll to position [595, 0]
